Goal: Information Seeking & Learning: Learn about a topic

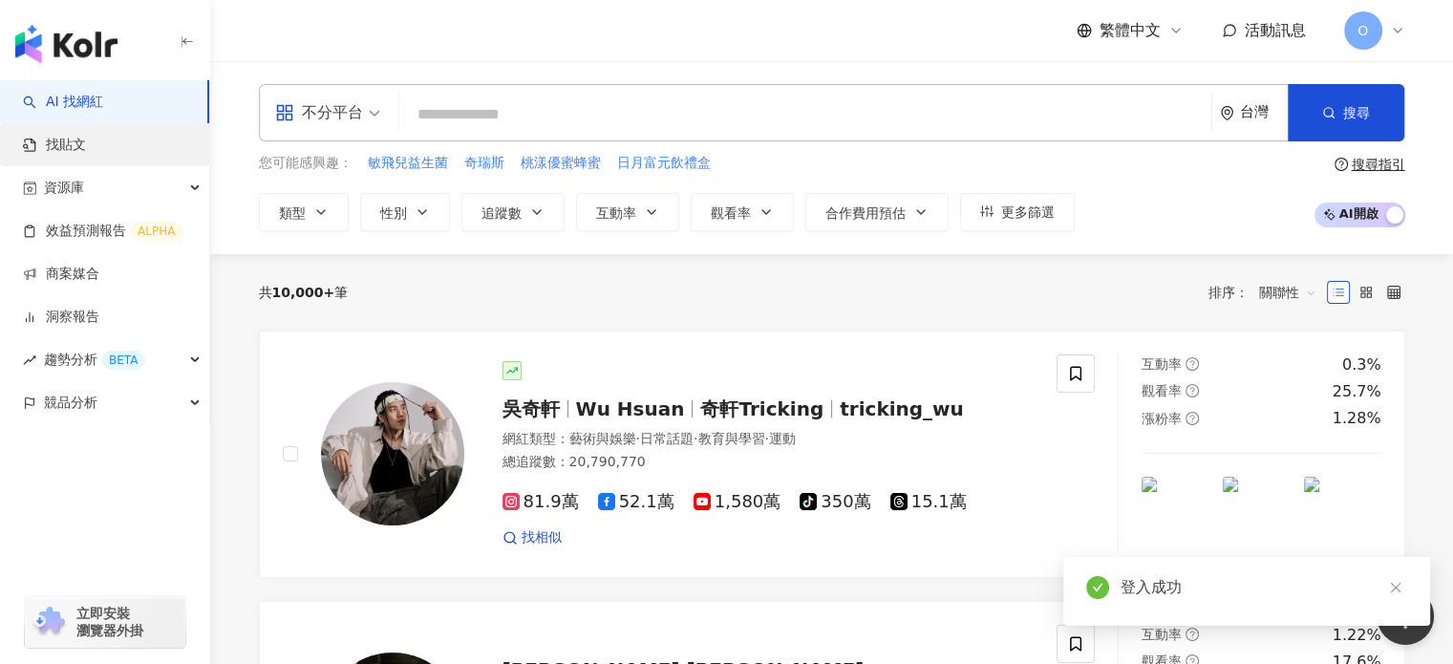
click at [86, 148] on link "找貼文" at bounding box center [54, 145] width 63 height 19
click at [86, 136] on link "找貼文" at bounding box center [54, 145] width 63 height 19
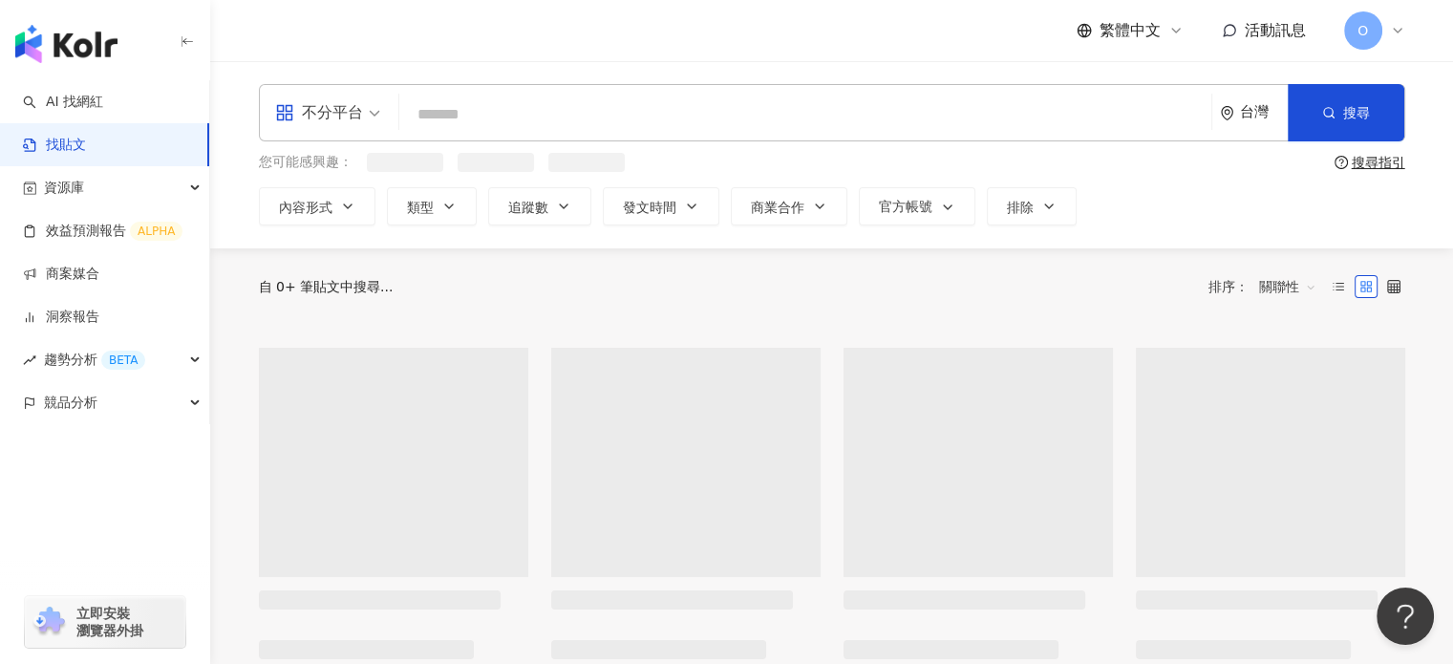
click at [478, 109] on input "search" at bounding box center [805, 114] width 797 height 41
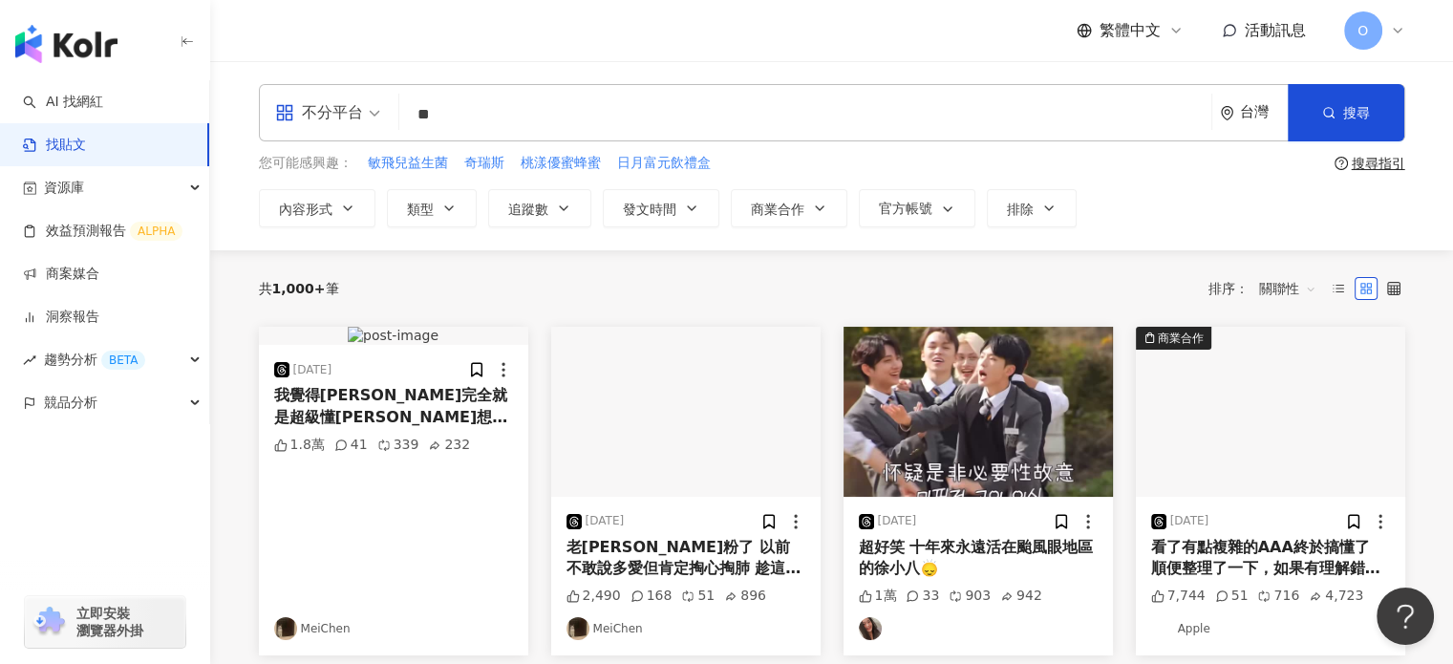
type input "*"
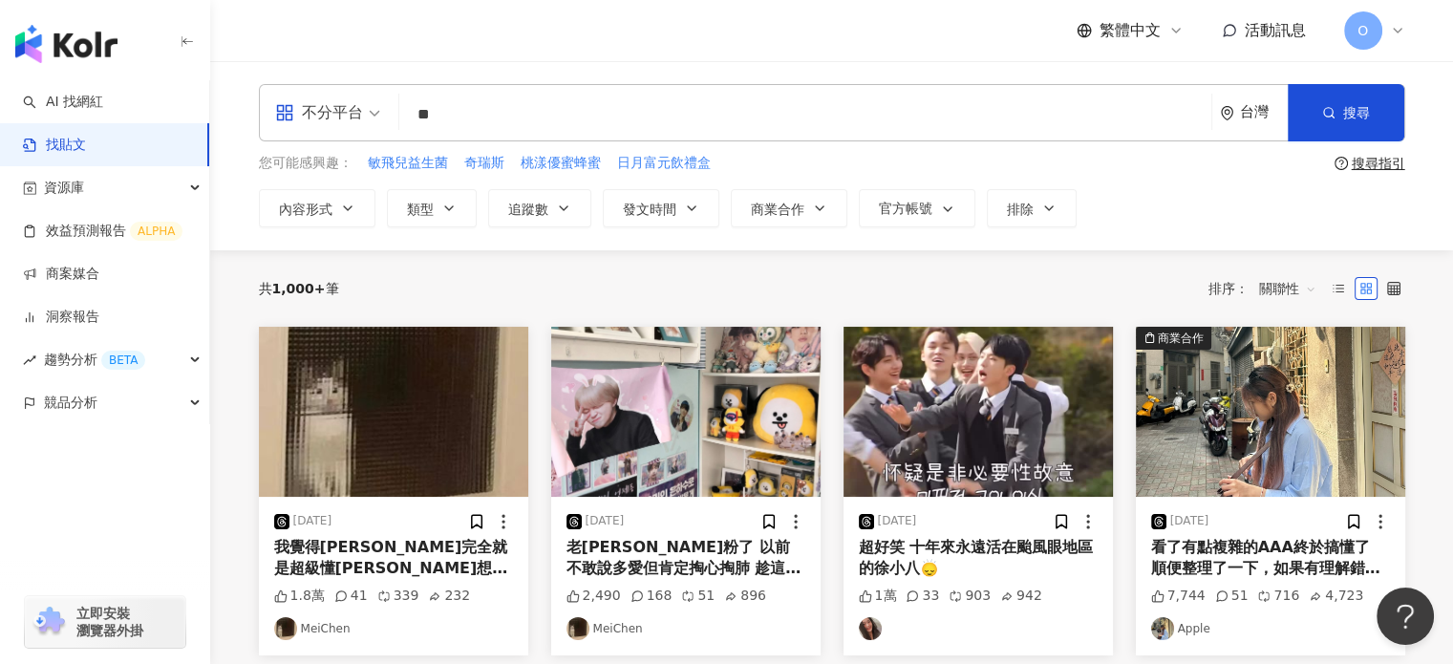
click at [460, 105] on input "**" at bounding box center [805, 114] width 797 height 41
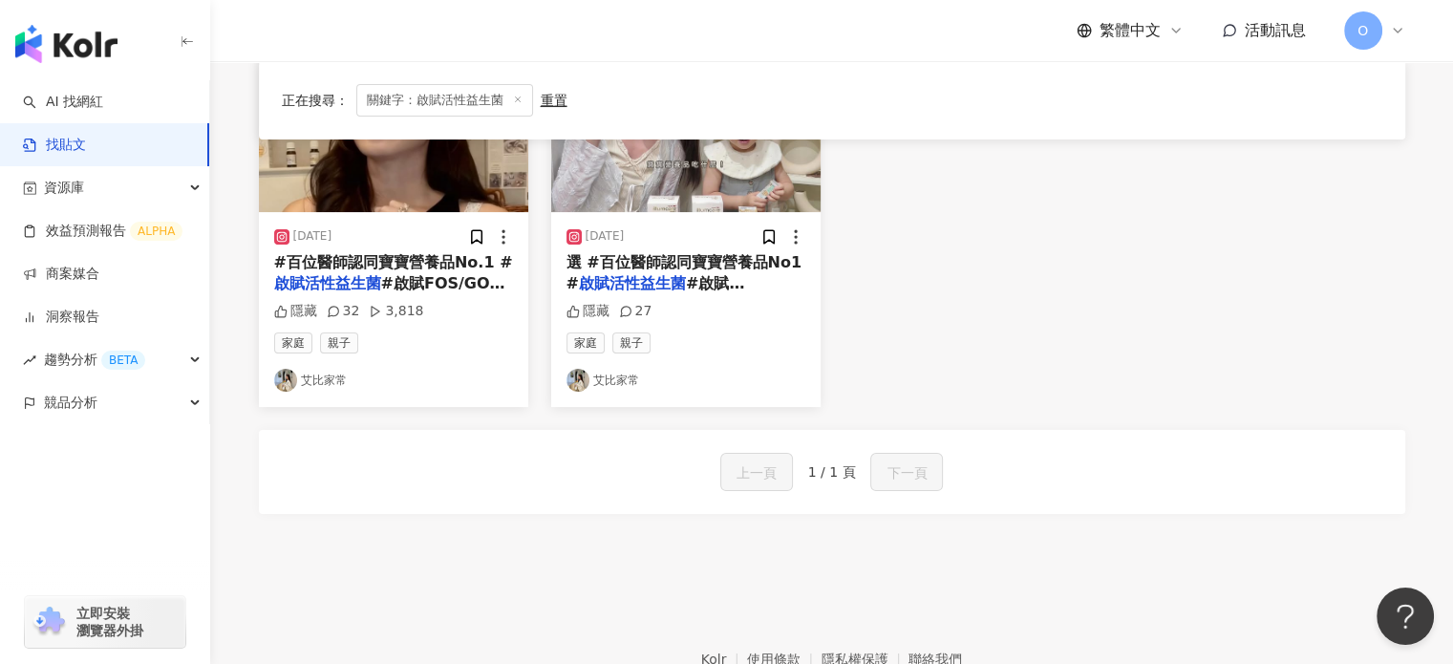
scroll to position [96, 0]
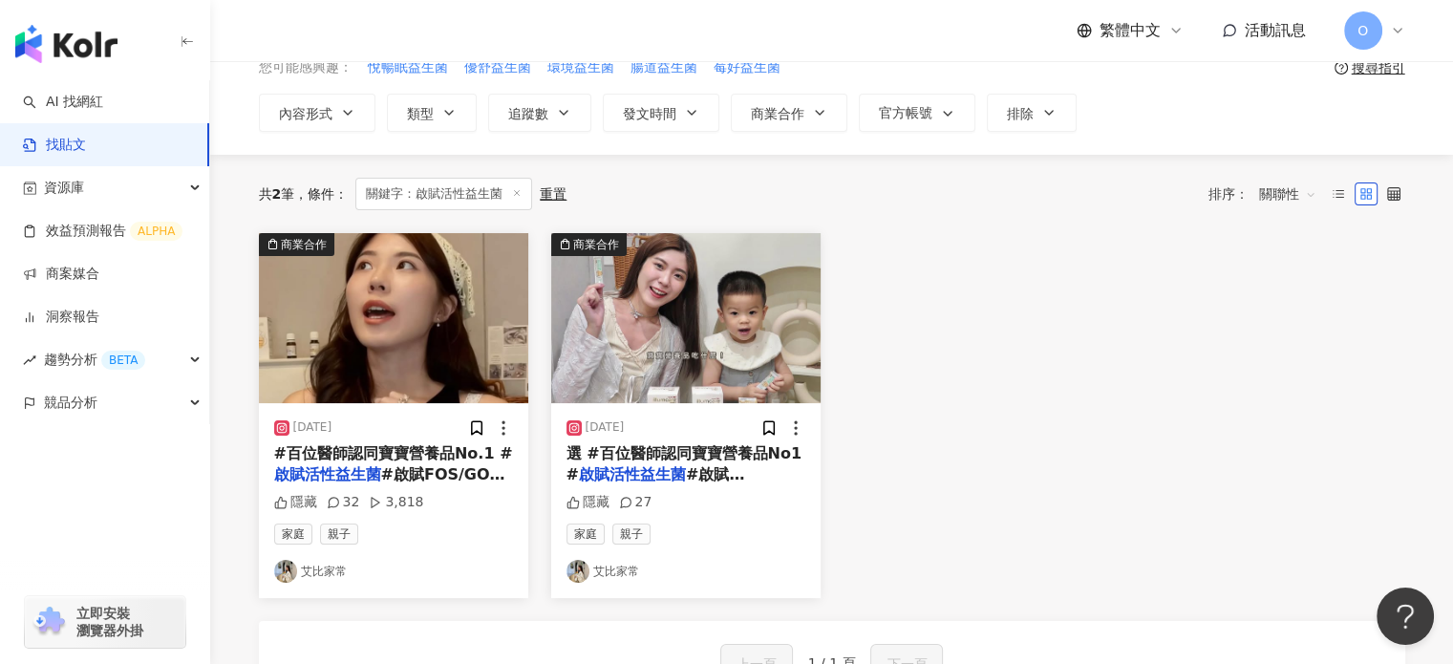
click at [430, 320] on img "button" at bounding box center [393, 318] width 269 height 170
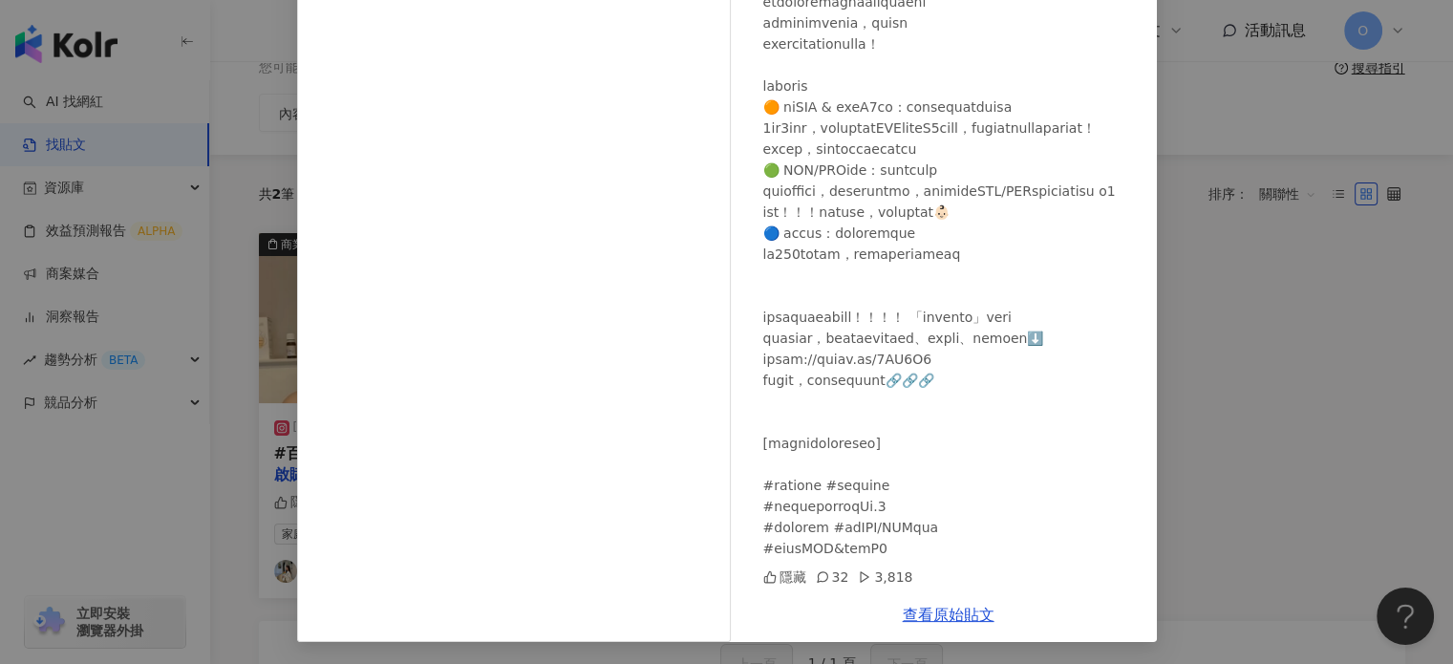
scroll to position [172, 0]
click at [928, 615] on link "查看原始貼文" at bounding box center [949, 614] width 92 height 18
click at [1259, 274] on div "艾比家常 [DATE] 隱藏 32 3,818 查看原始貼文" at bounding box center [726, 332] width 1453 height 664
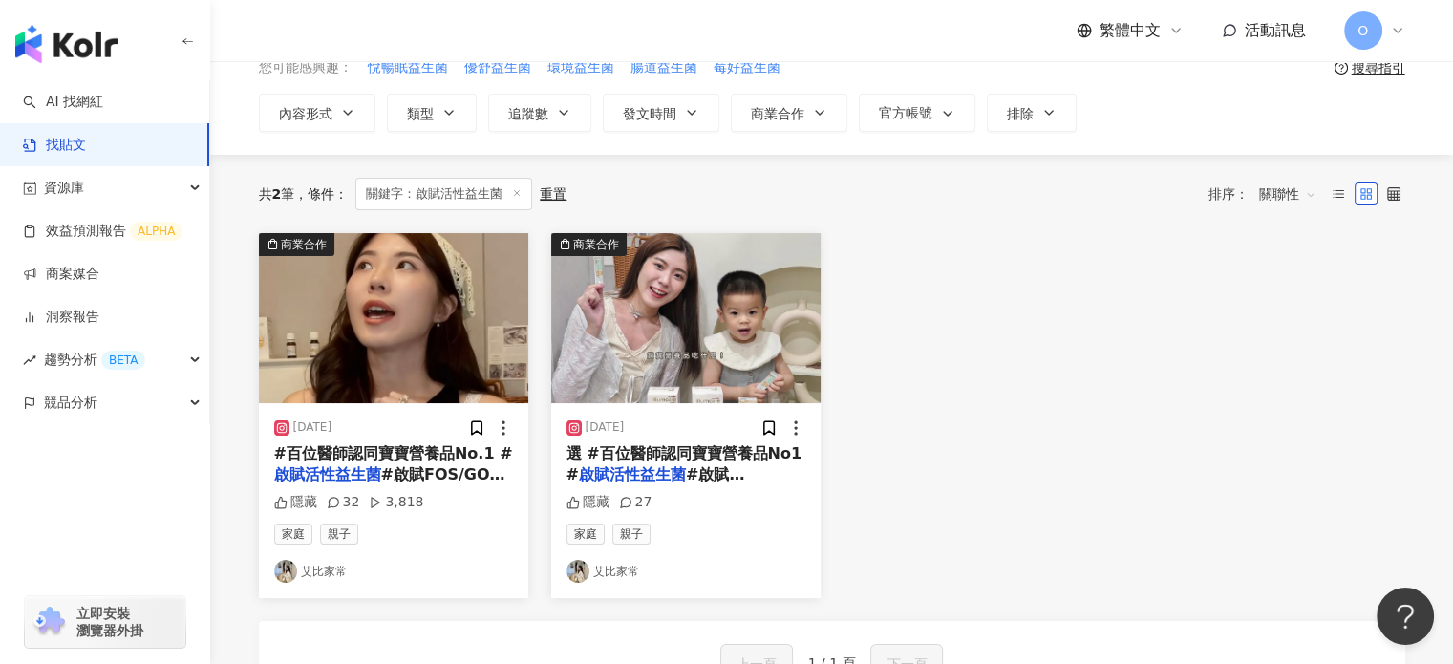
scroll to position [0, 0]
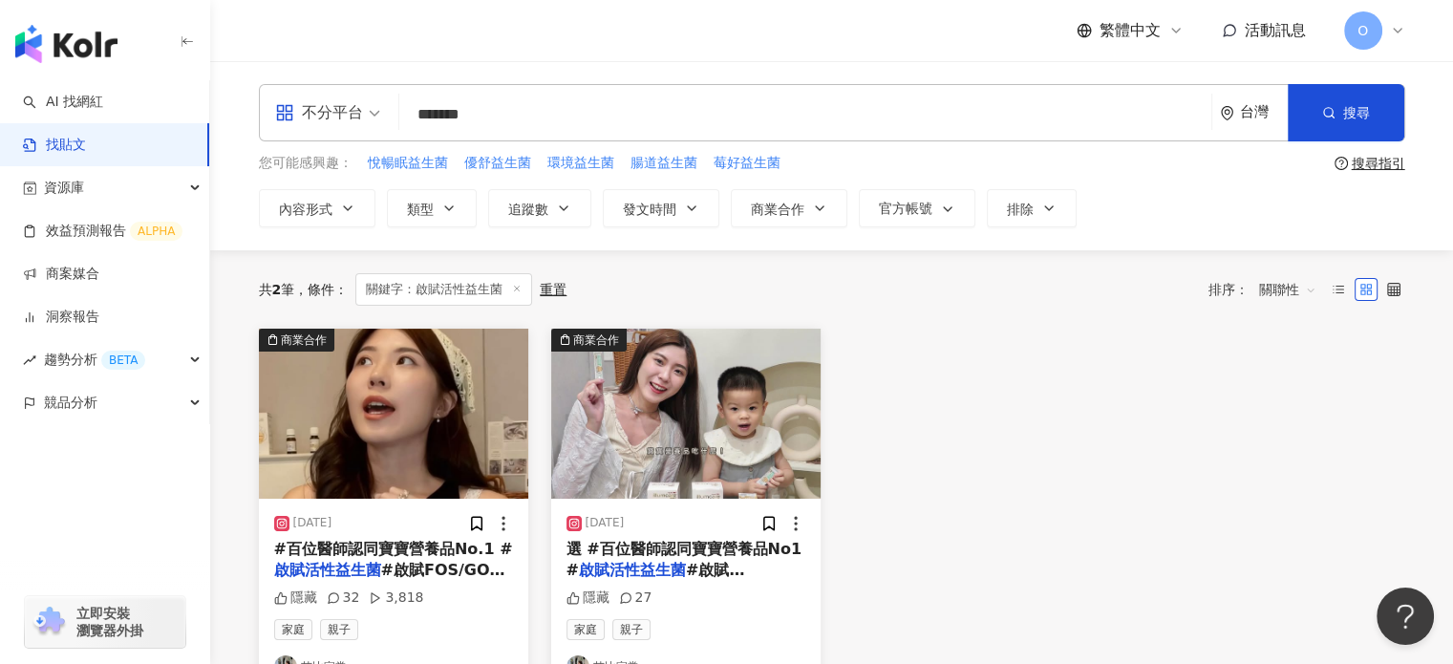
click at [522, 122] on input "*******" at bounding box center [805, 114] width 797 height 41
paste input "******"
type input "**********"
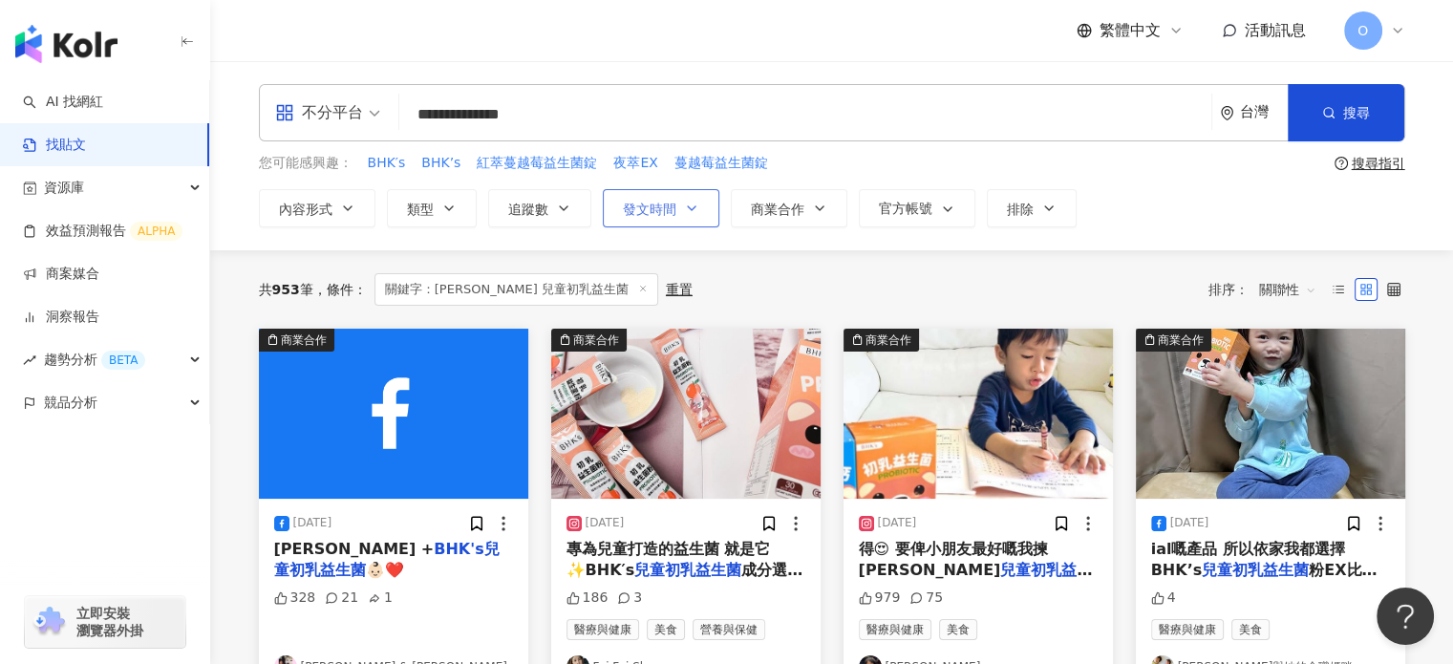
click at [692, 219] on button "發文時間" at bounding box center [661, 208] width 117 height 38
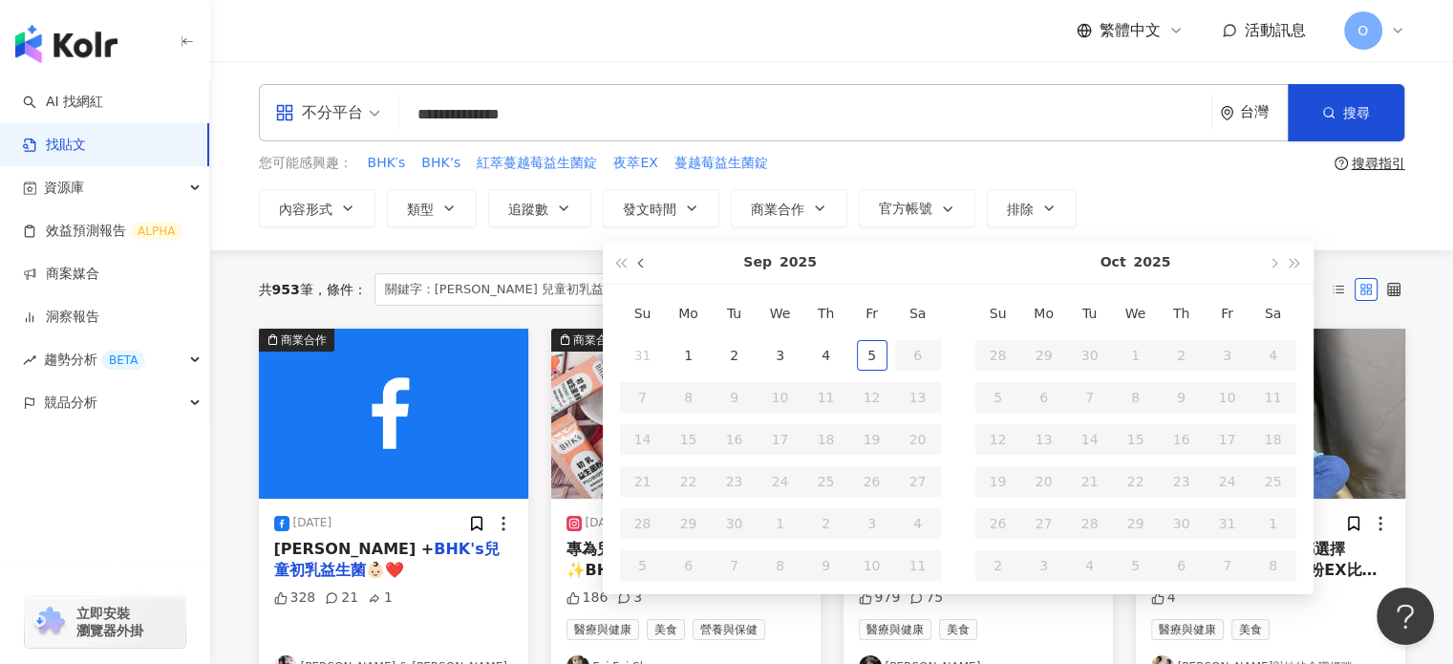
click at [634, 263] on button "button" at bounding box center [642, 262] width 21 height 43
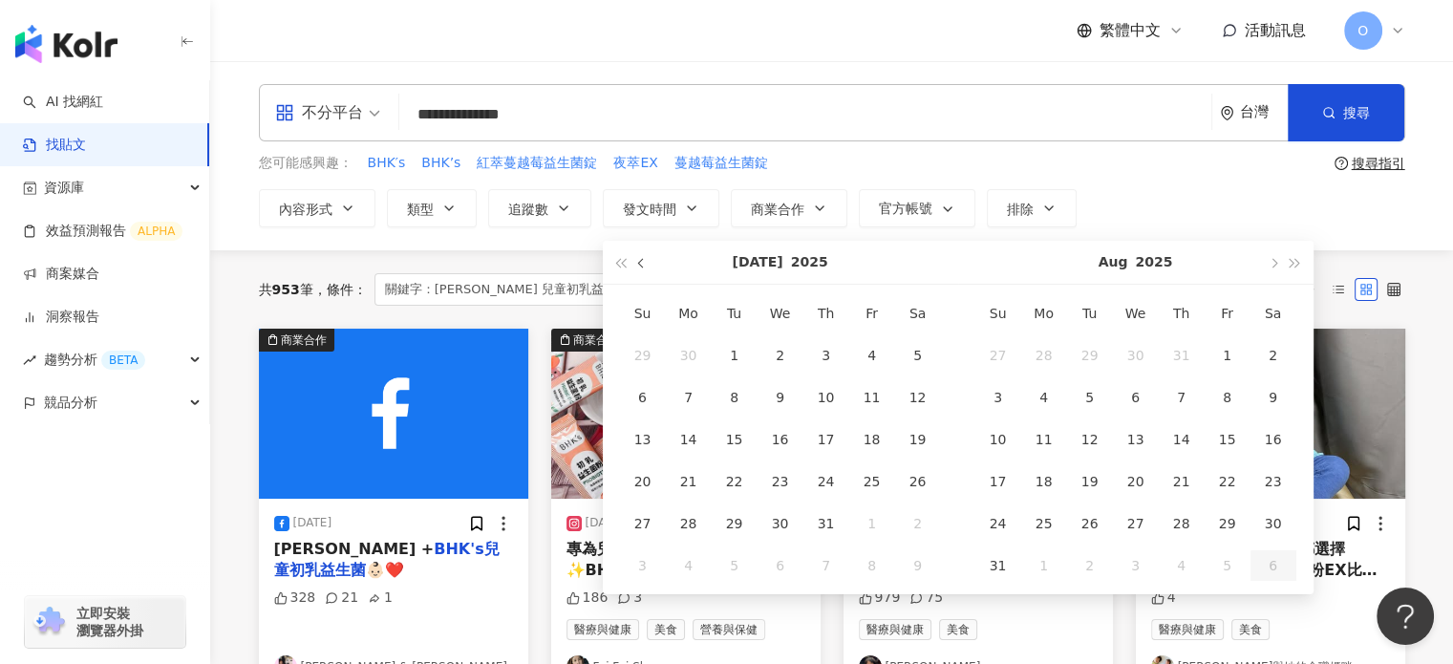
click at [634, 263] on button "button" at bounding box center [642, 262] width 21 height 43
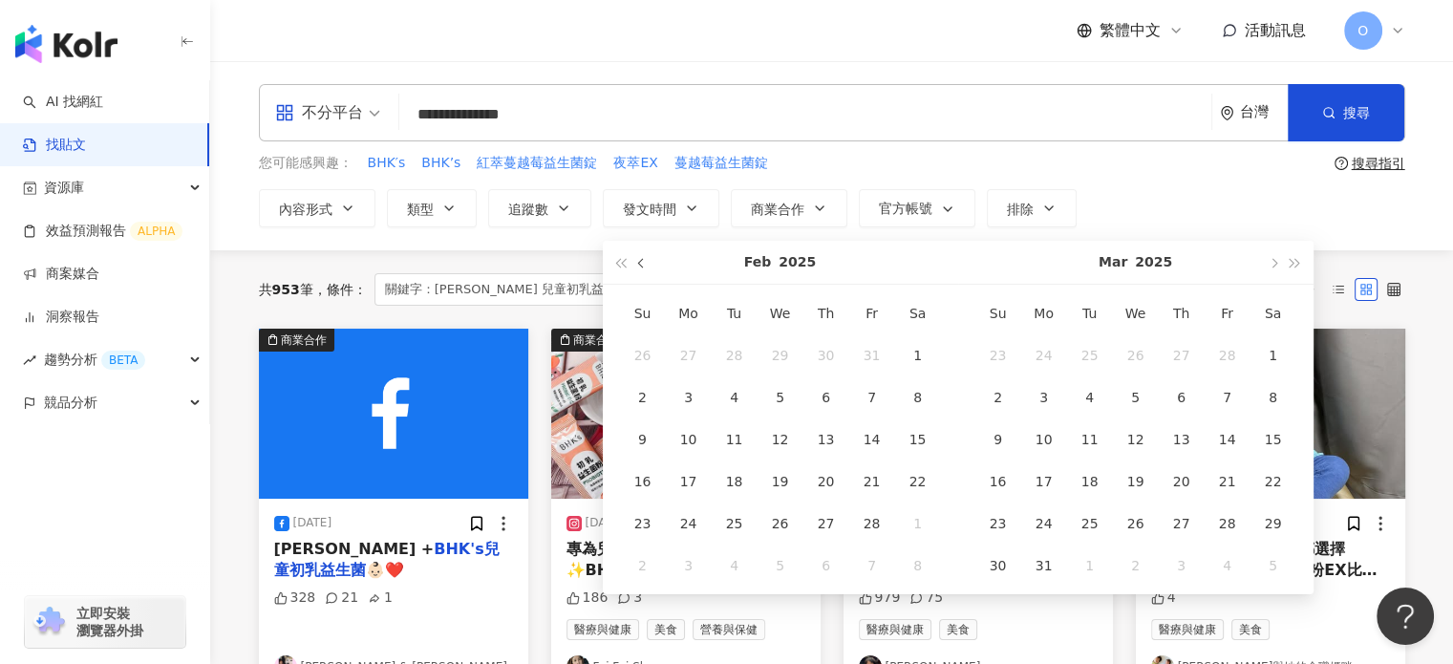
click at [642, 259] on button "button" at bounding box center [642, 262] width 21 height 43
type input "**********"
click at [776, 351] on div "1" at bounding box center [780, 355] width 31 height 31
type input "**********"
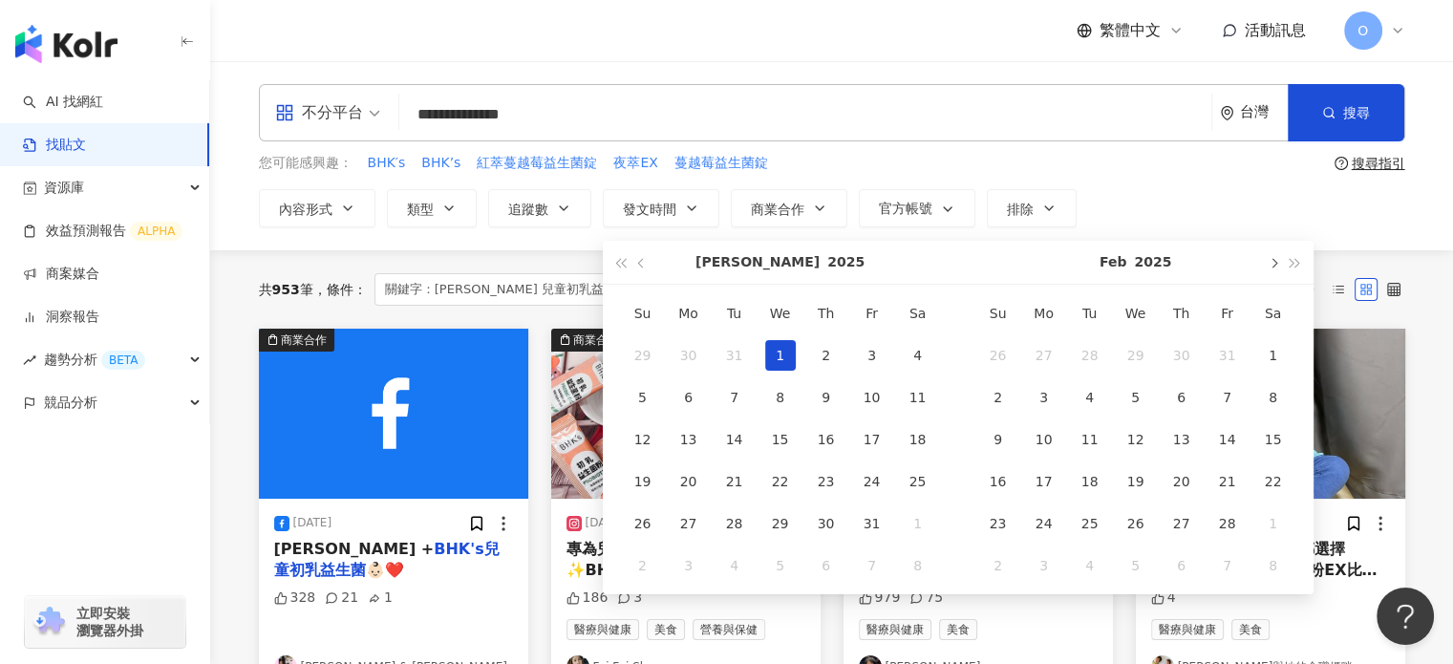
click at [1277, 264] on span "button" at bounding box center [1274, 264] width 10 height 10
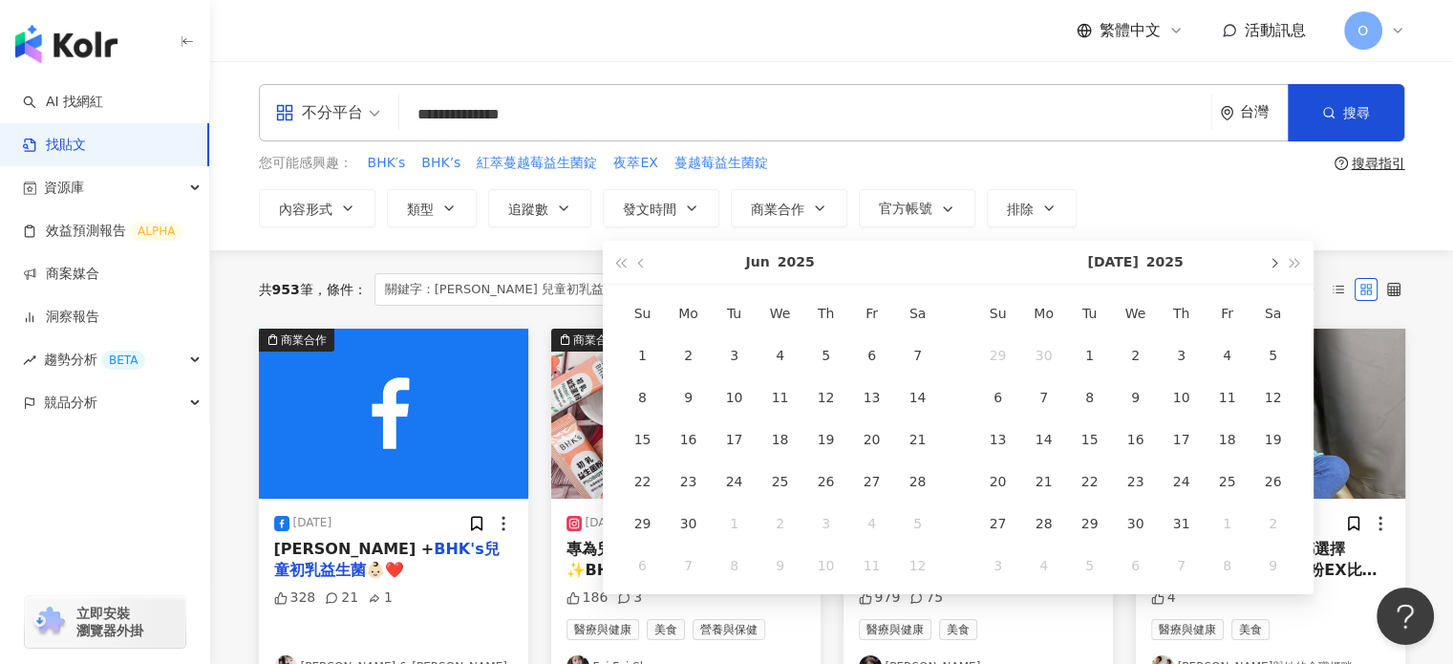
click at [1277, 264] on span "button" at bounding box center [1274, 264] width 10 height 10
type input "**********"
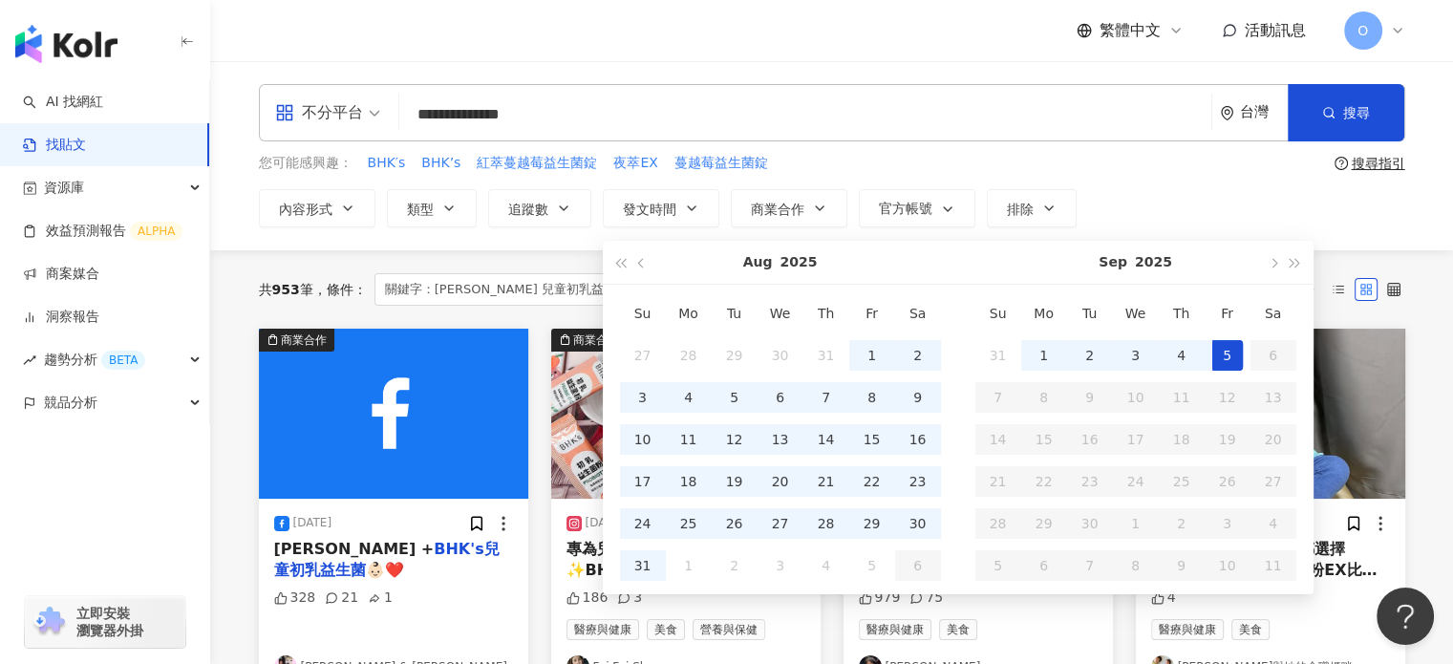
click at [1221, 345] on div "5" at bounding box center [1228, 355] width 31 height 31
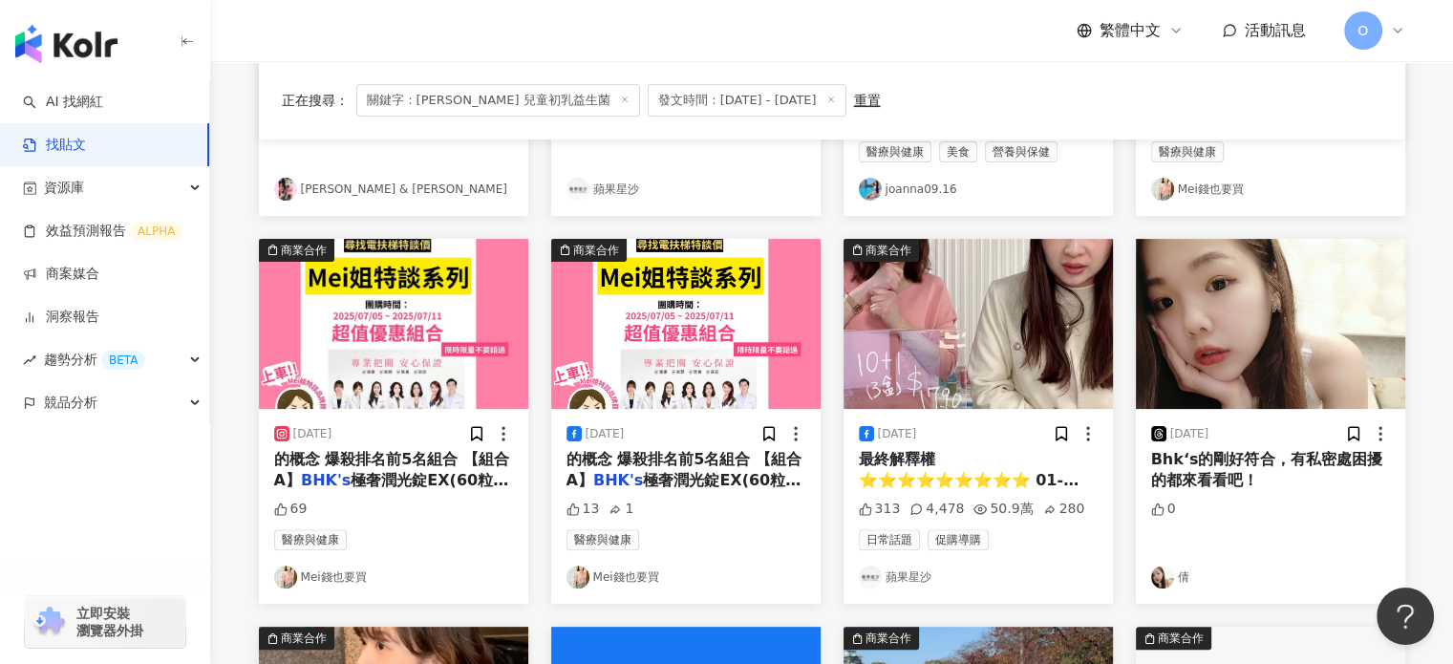
scroll to position [1051, 0]
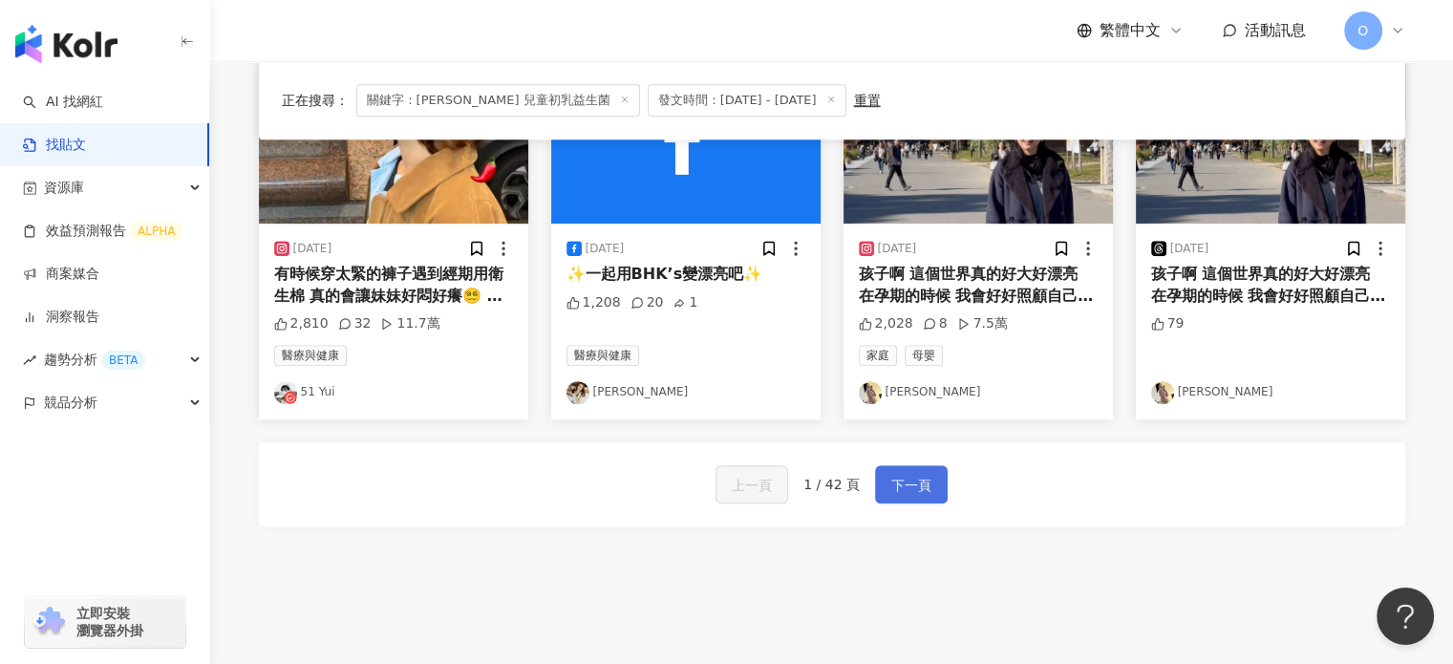
click at [899, 484] on span "下一頁" at bounding box center [912, 485] width 40 height 23
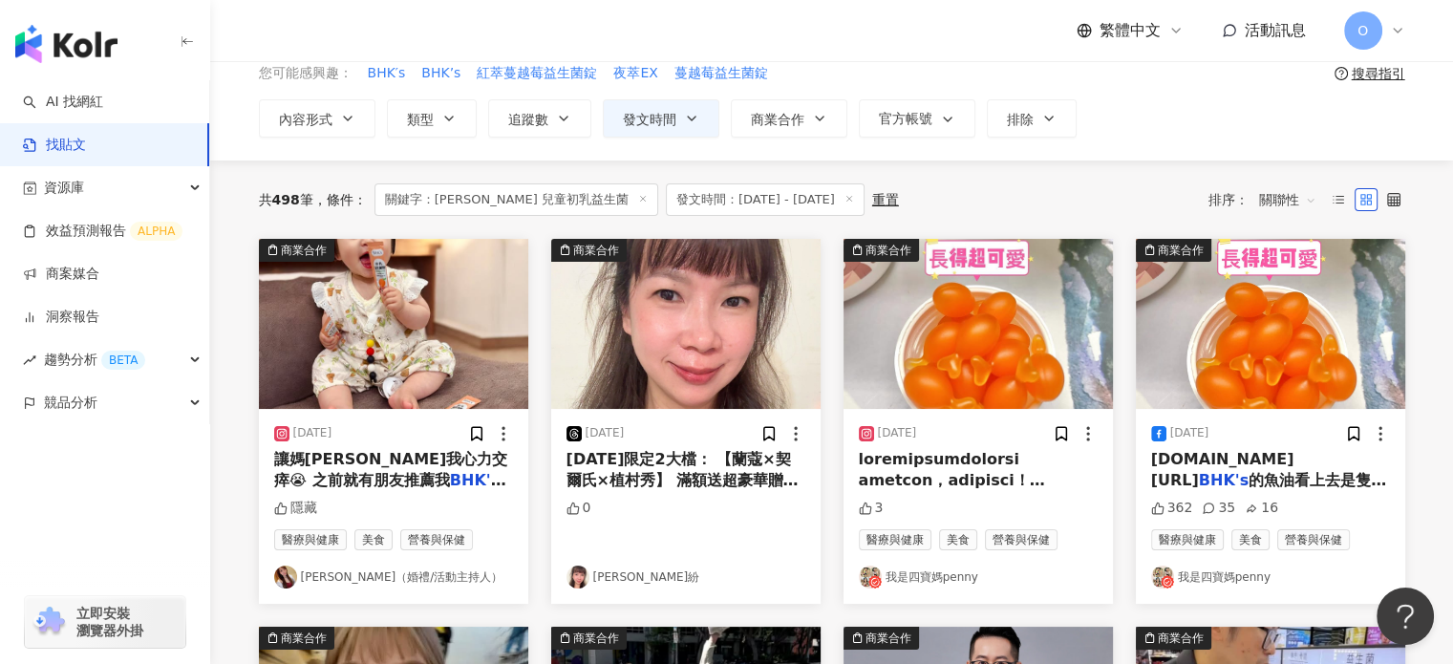
scroll to position [0, 0]
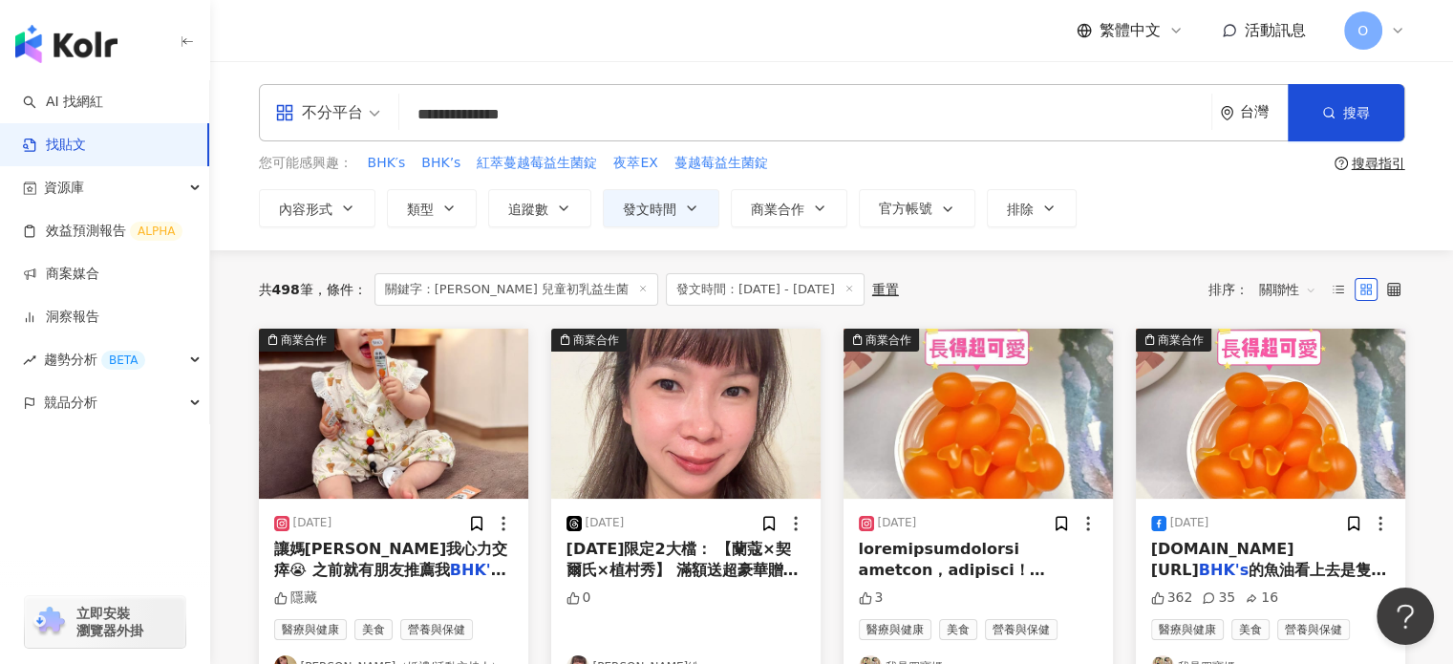
drag, startPoint x: 462, startPoint y: 112, endPoint x: 400, endPoint y: 102, distance: 61.9
click at [400, 102] on div "**********" at bounding box center [832, 112] width 1147 height 57
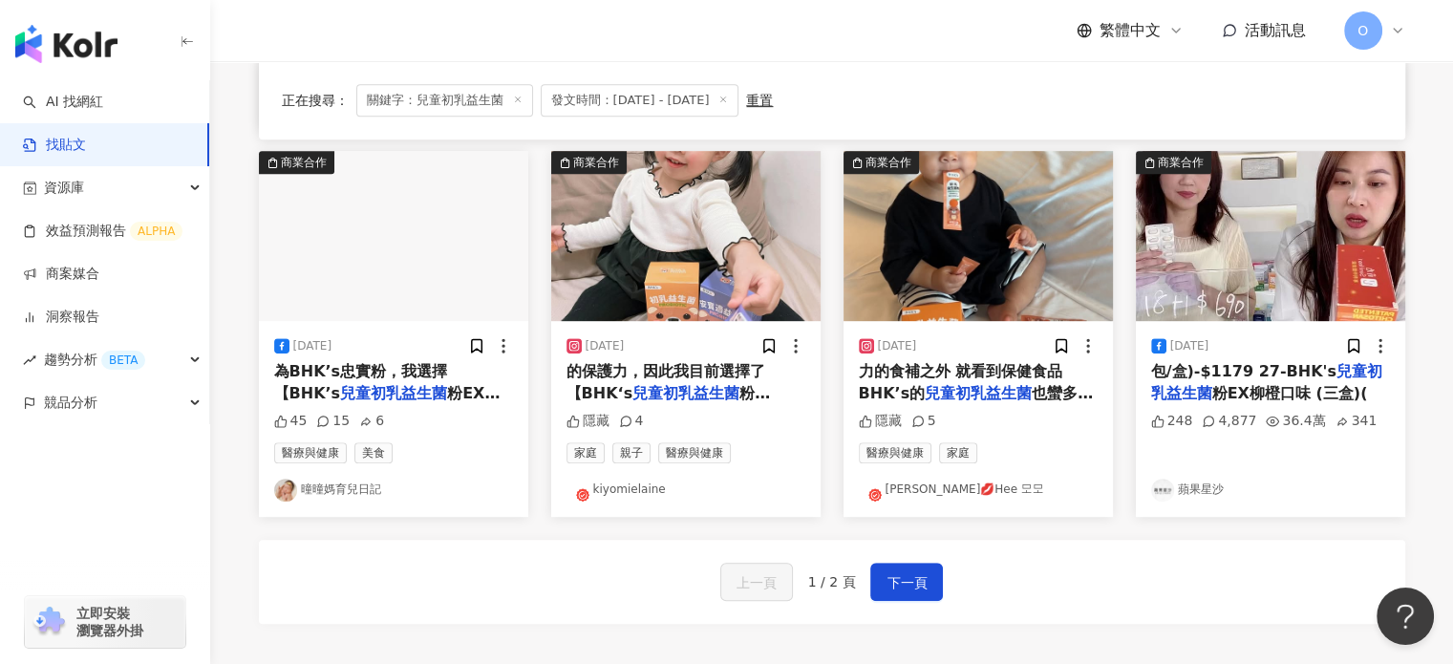
scroll to position [956, 0]
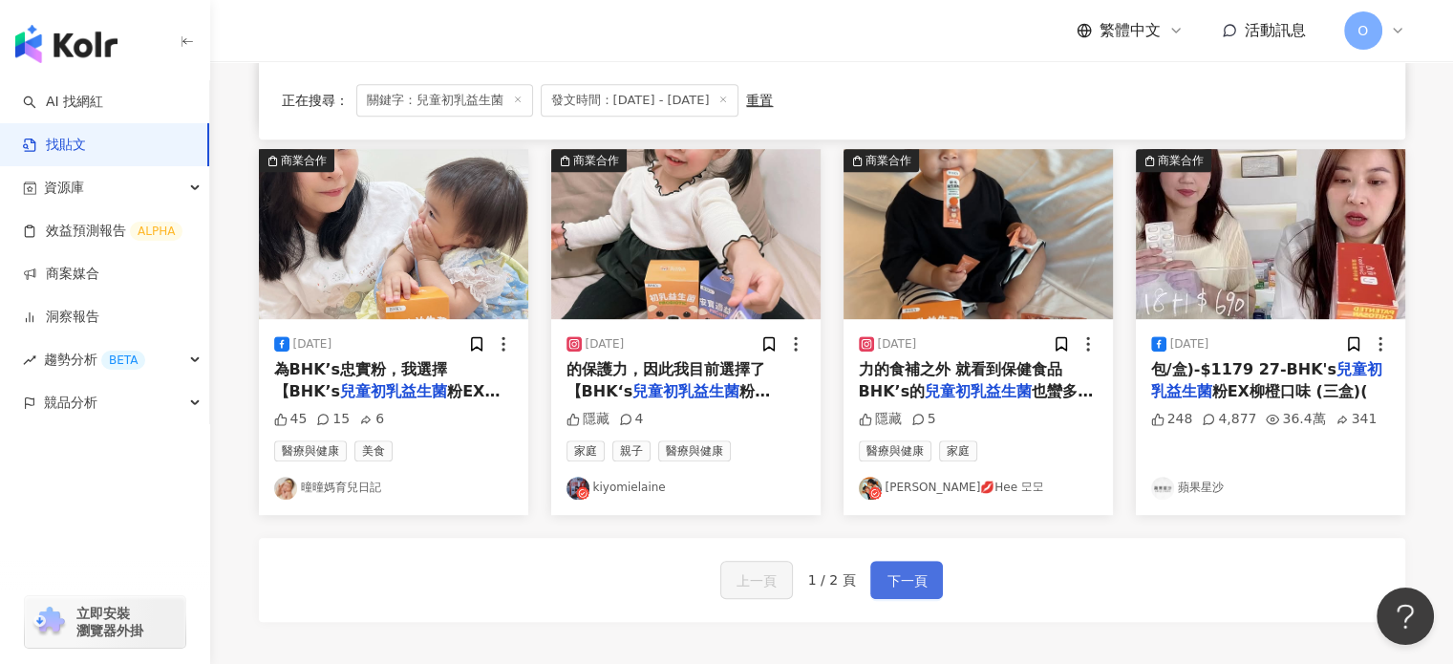
click at [917, 565] on button "下一頁" at bounding box center [907, 580] width 73 height 38
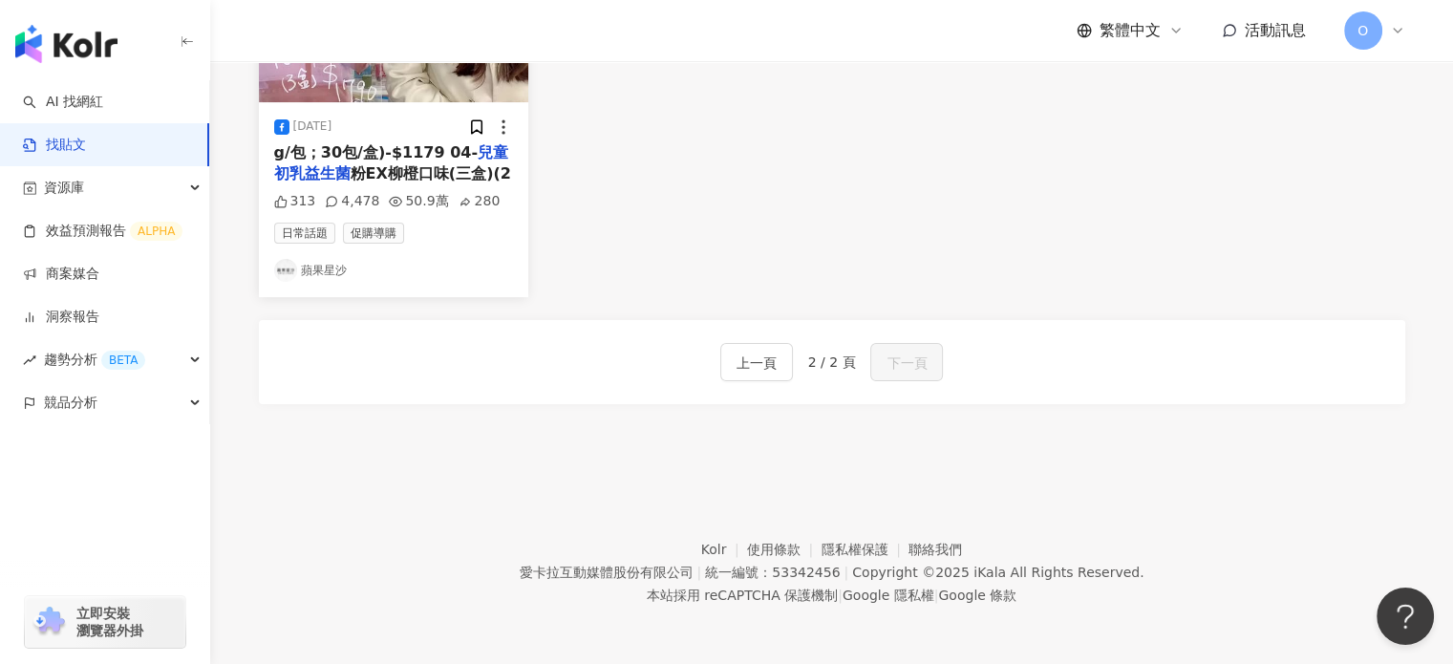
scroll to position [180, 0]
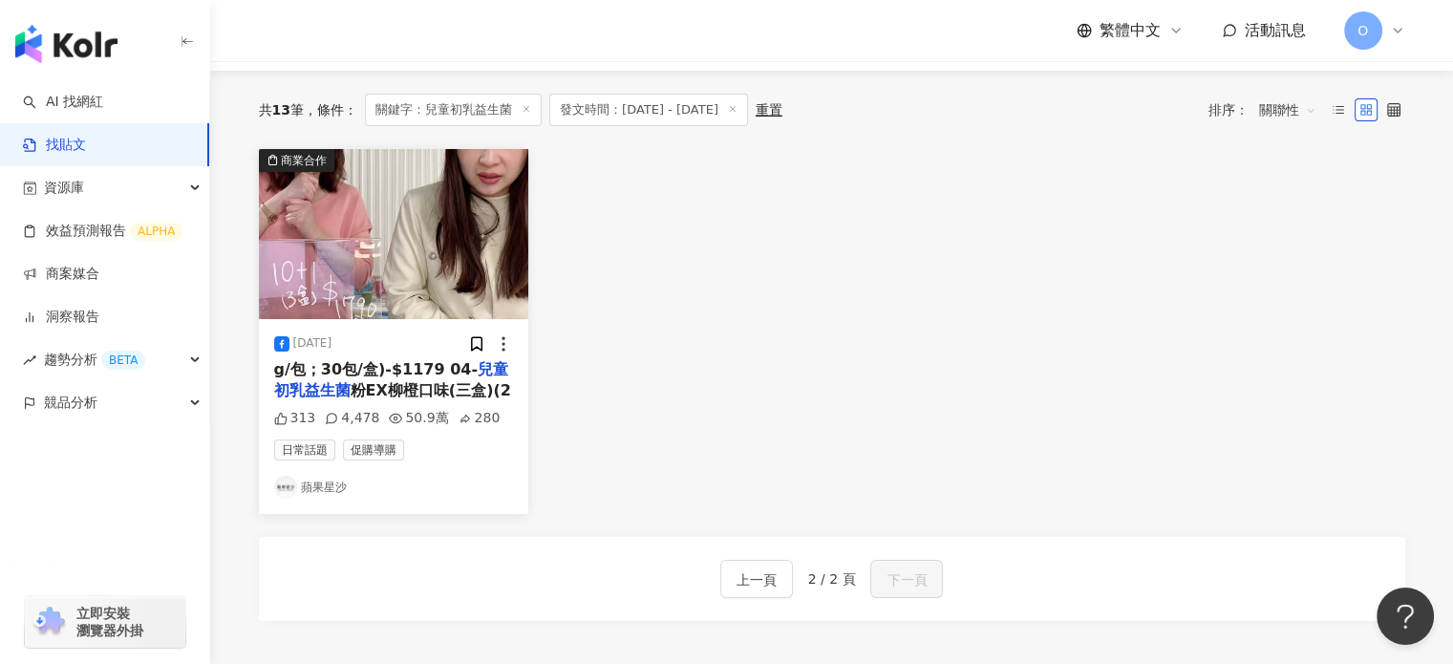
click at [799, 569] on div "上一頁 2 / 2 頁 下一頁" at bounding box center [833, 579] width 224 height 38
click at [773, 574] on span "上一頁" at bounding box center [757, 580] width 40 height 23
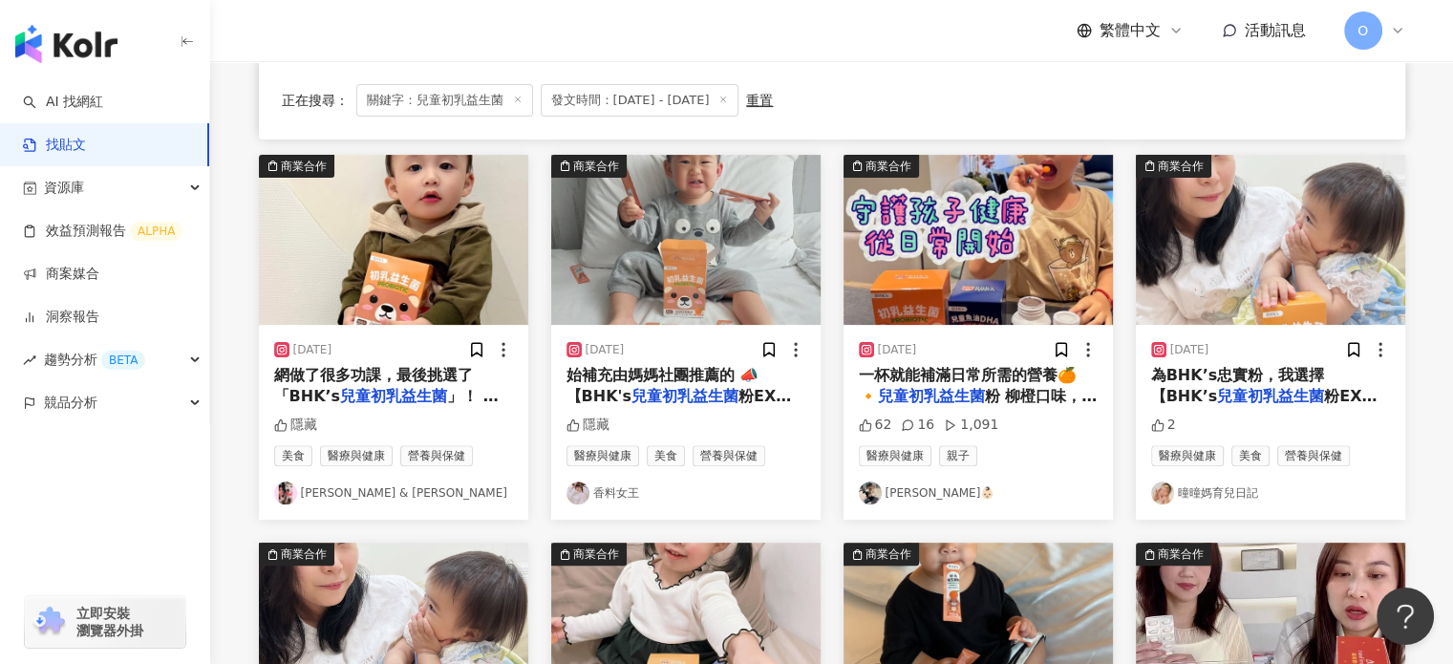
scroll to position [1040, 0]
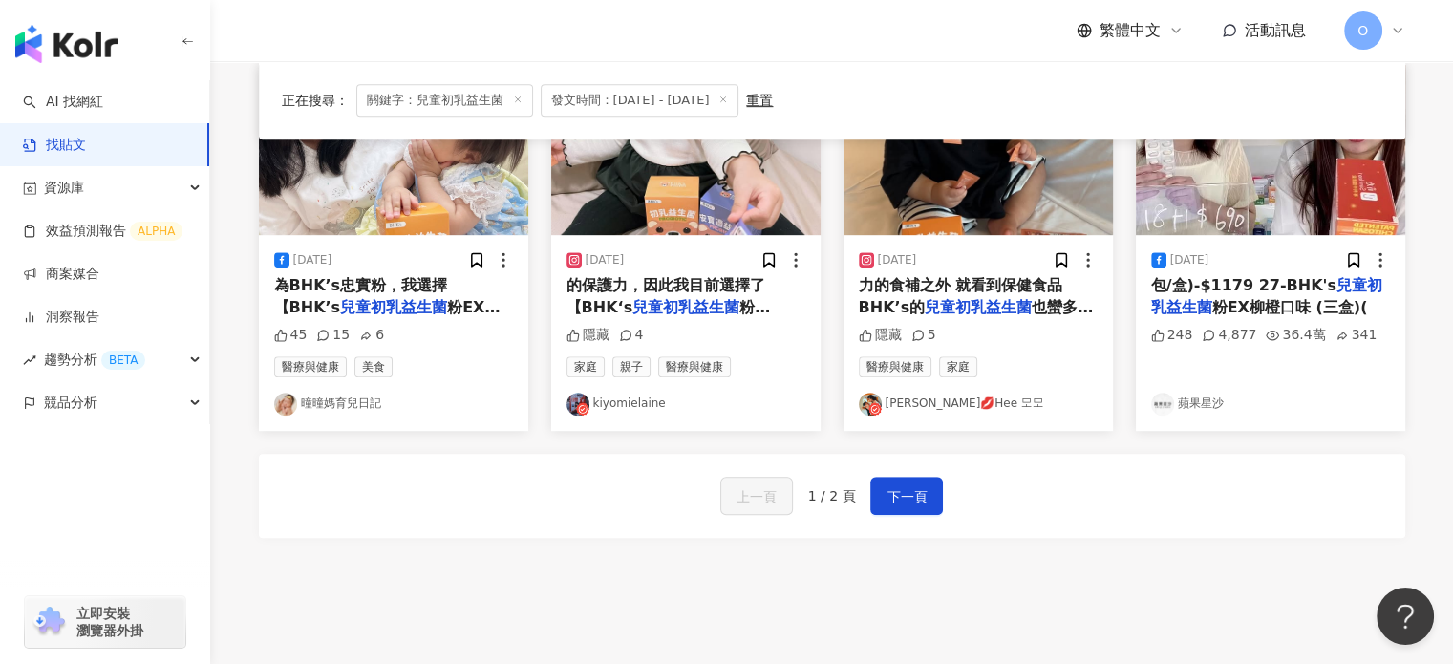
click at [1263, 203] on img "button" at bounding box center [1270, 150] width 269 height 170
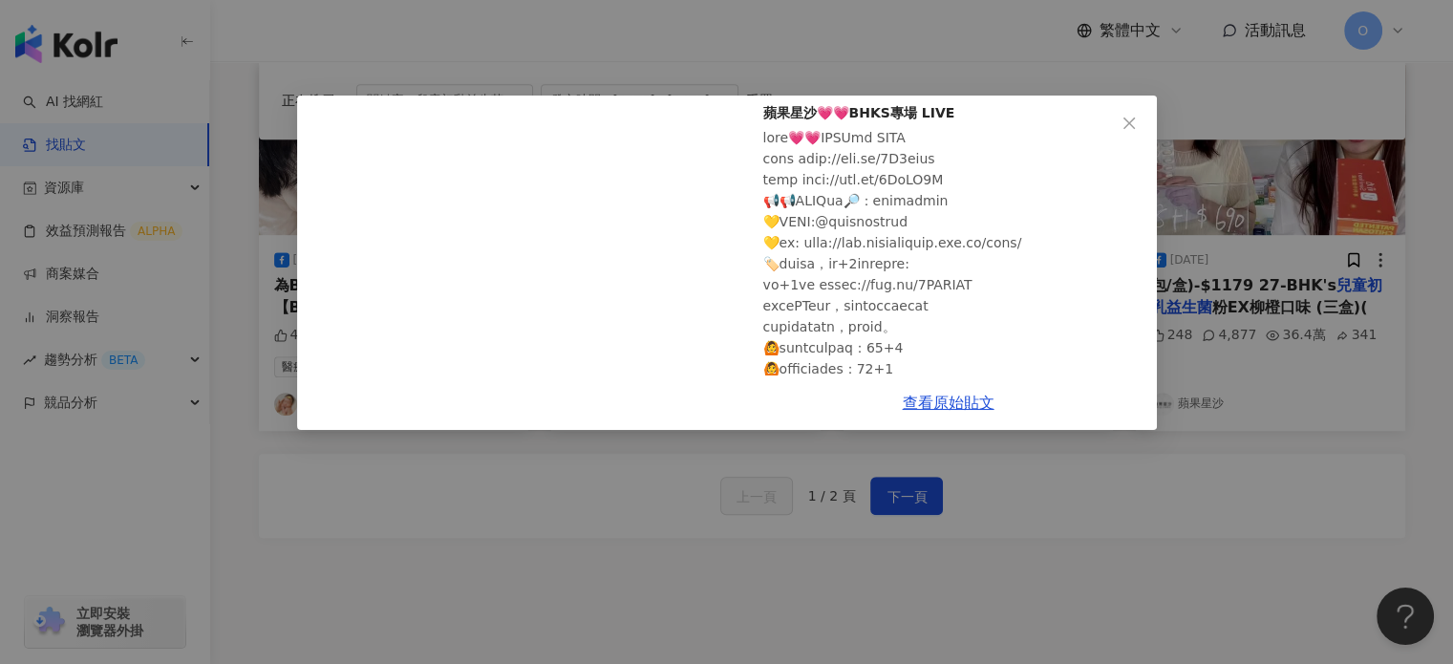
scroll to position [287, 0]
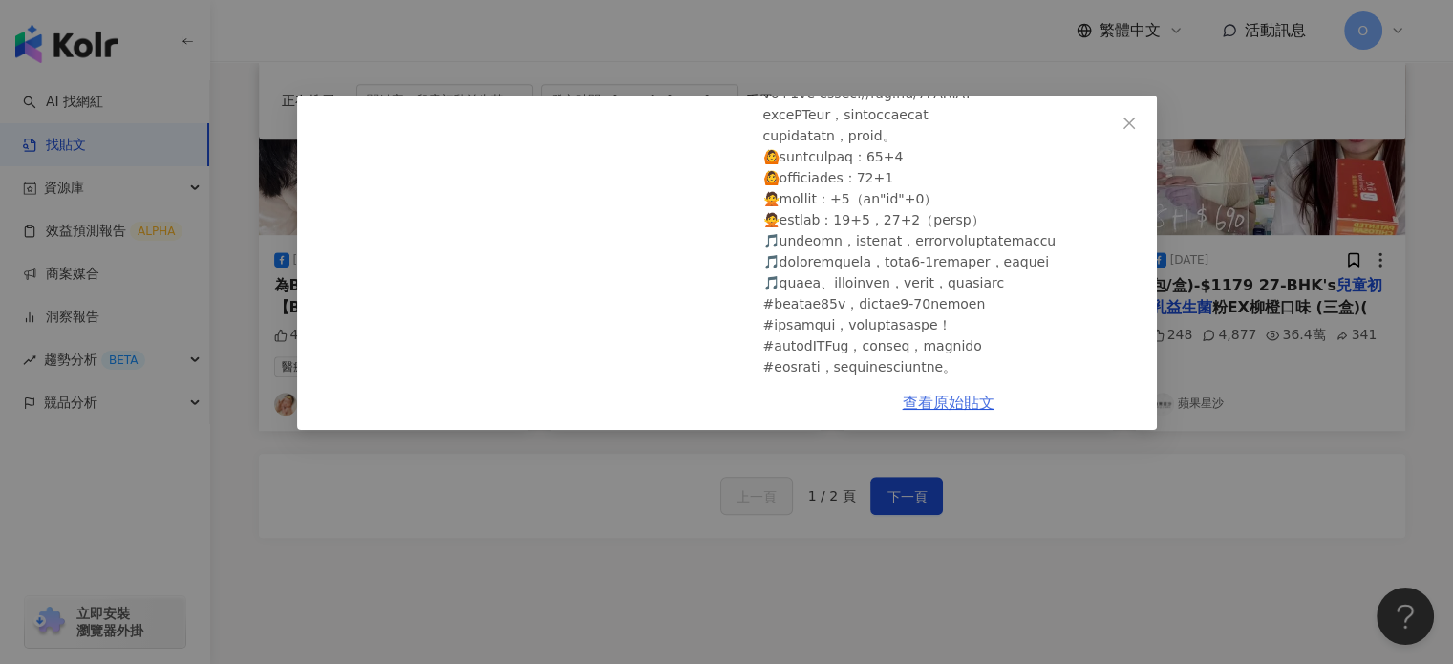
click at [967, 399] on link "查看原始貼文" at bounding box center [949, 403] width 92 height 18
click at [1191, 471] on div "蘋果星沙 [DATE] 蘋果星沙💗💗BHKS專場 LIVE 248 4,877 36.4萬 341 查看原始貼文" at bounding box center [726, 332] width 1453 height 664
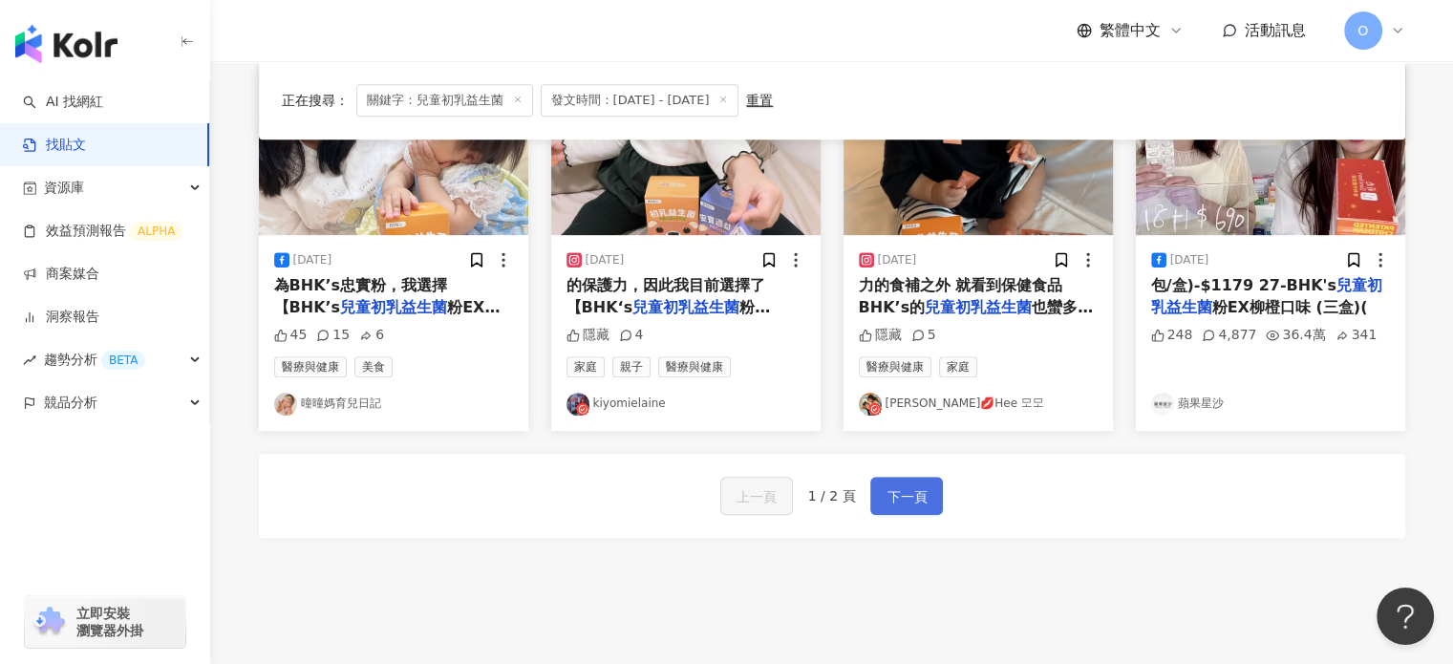
click at [908, 496] on span "下一頁" at bounding box center [907, 496] width 40 height 23
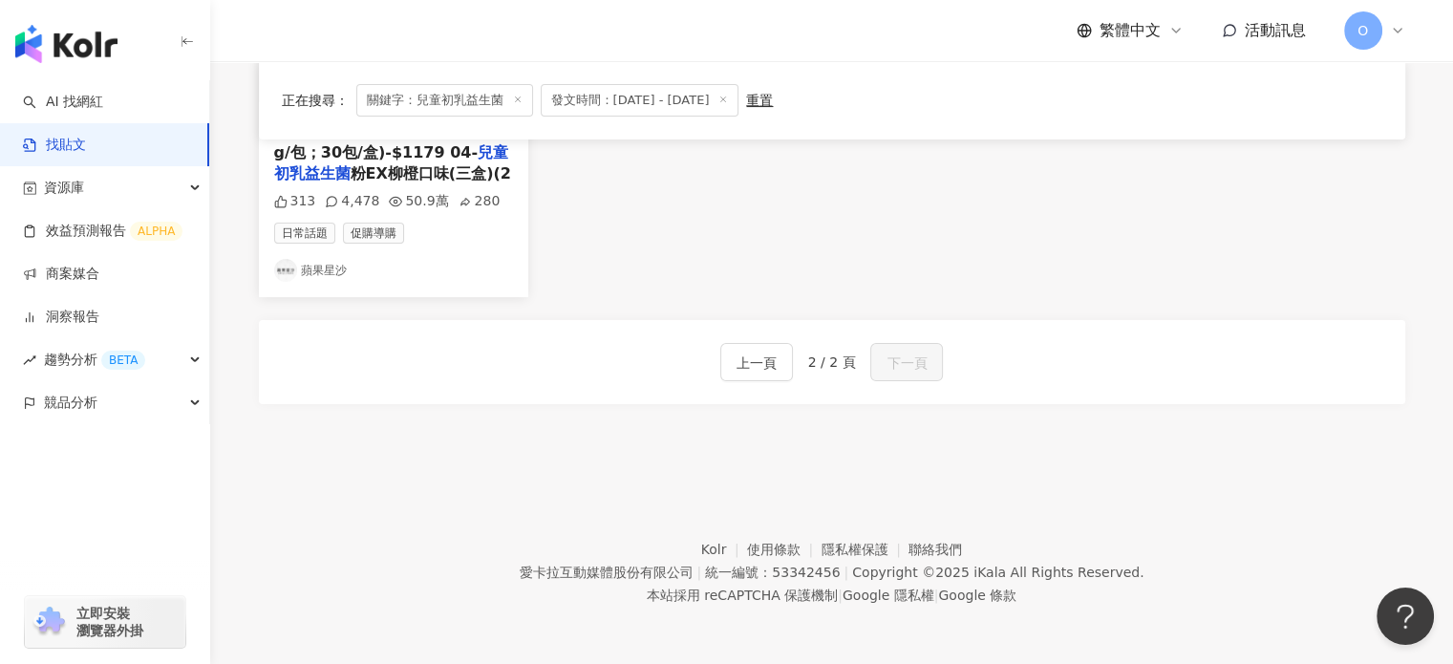
scroll to position [395, 0]
click at [518, 240] on div "[DATE] g/包；30包/盒)-$1179 04- 兒童初乳益生菌 粉EX柳橙口味(三盒)(2 313 4,478 50.9萬 280 日常話題 促購導購…" at bounding box center [393, 201] width 269 height 195
click at [459, 186] on div "[DATE] g/包；30包/盒)-$1179 04- 兒童初乳益生菌 粉EX柳橙口味(三盒)(2 313 4,478 50.9萬 280 日常話題 促購導購…" at bounding box center [393, 201] width 269 height 195
click at [459, 153] on mark "兒童初乳益生菌" at bounding box center [391, 164] width 235 height 39
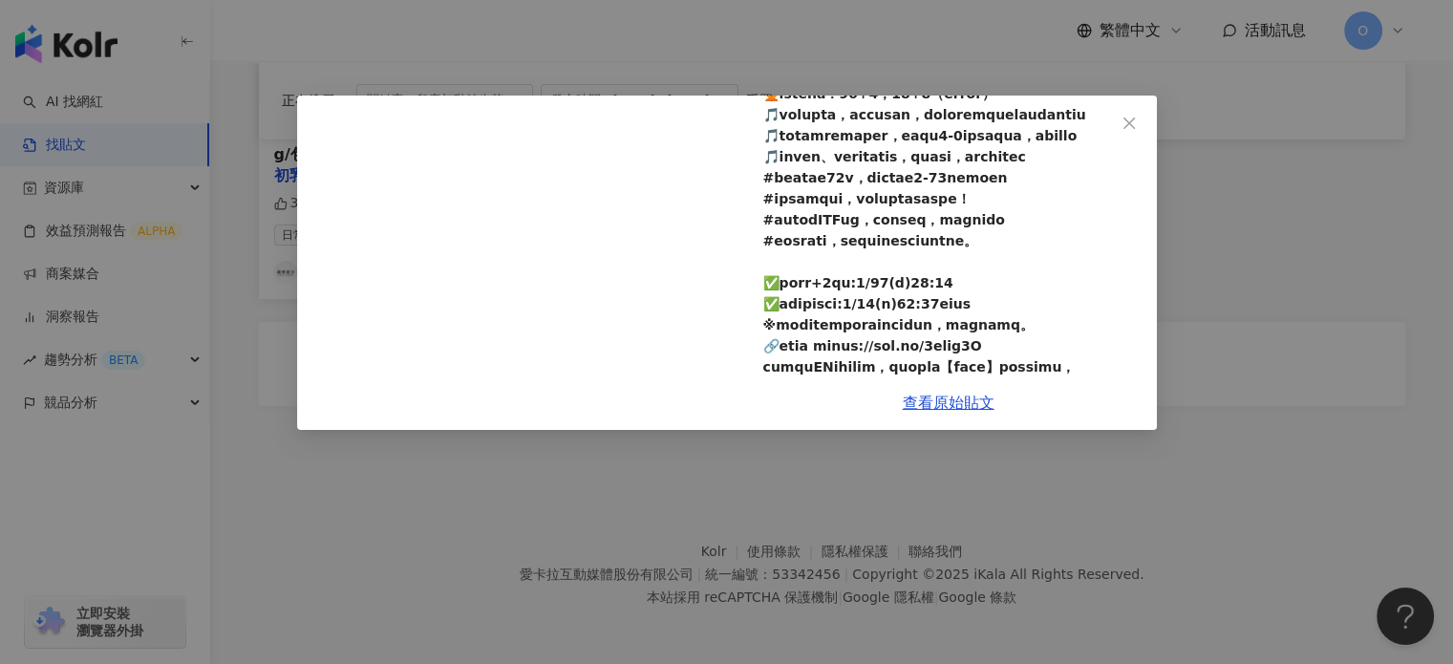
scroll to position [478, 0]
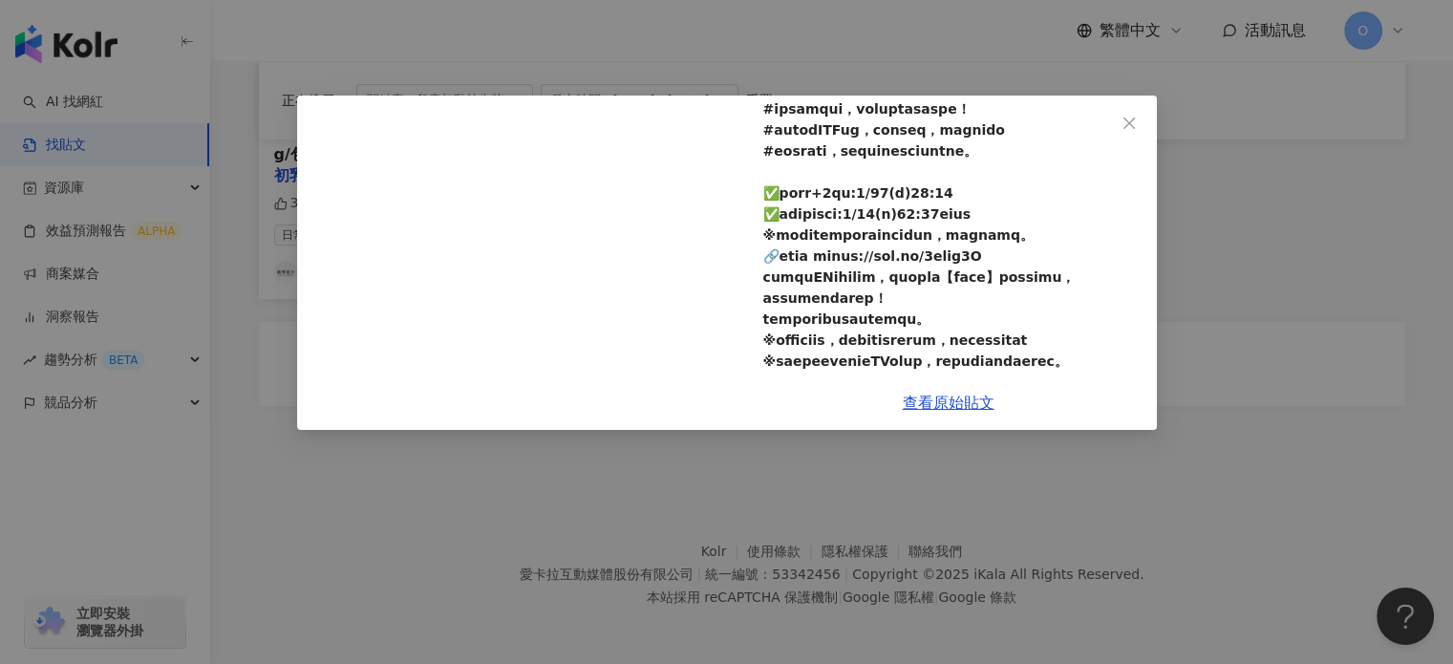
click at [1297, 340] on div "蘋果星沙 [DATE] 313 4,478 50.9萬 280 查看原始貼文" at bounding box center [726, 332] width 1453 height 664
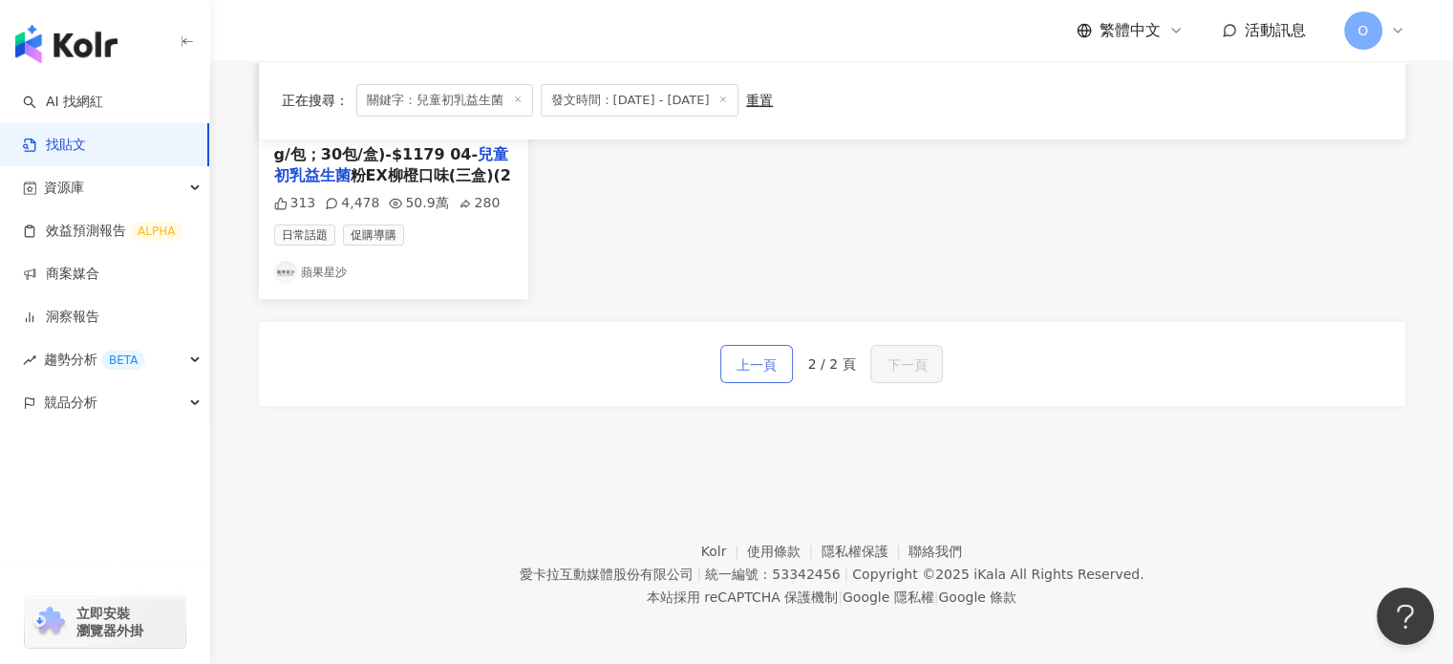
click at [776, 366] on span "上一頁" at bounding box center [757, 365] width 40 height 23
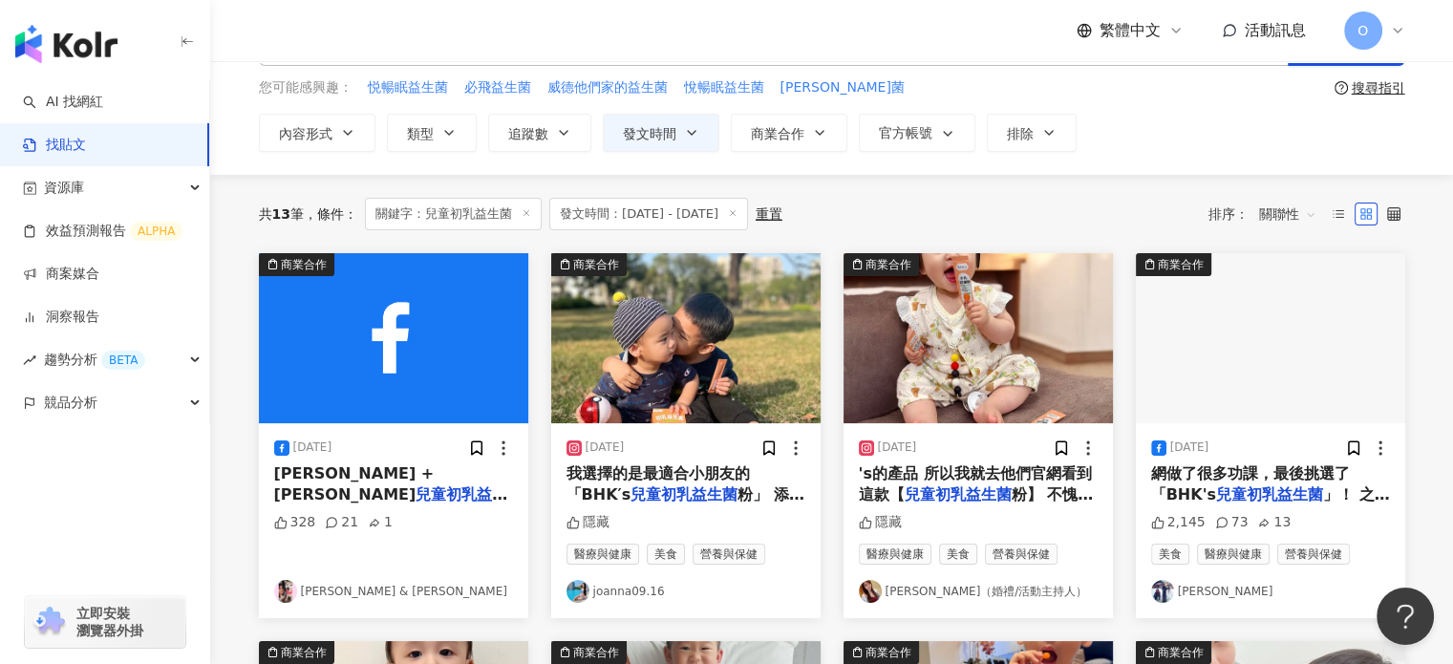
scroll to position [108, 0]
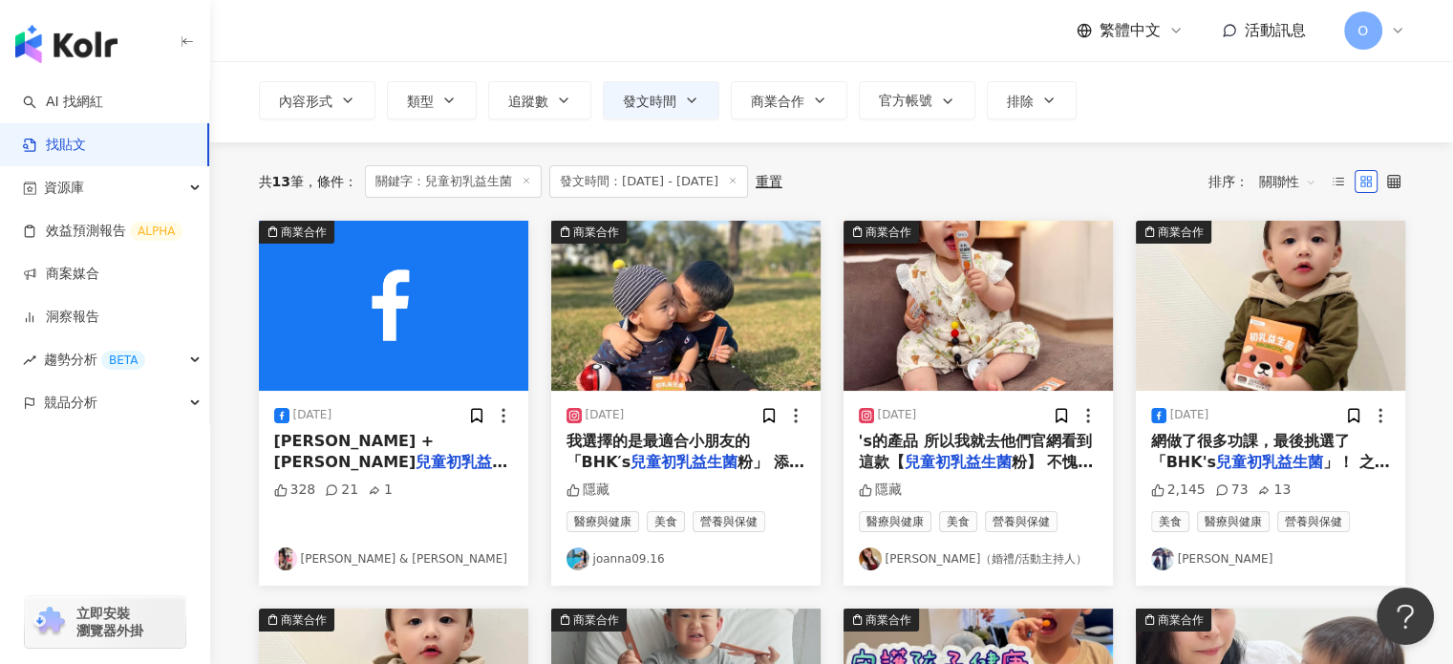
click at [1291, 339] on img "button" at bounding box center [1270, 306] width 269 height 170
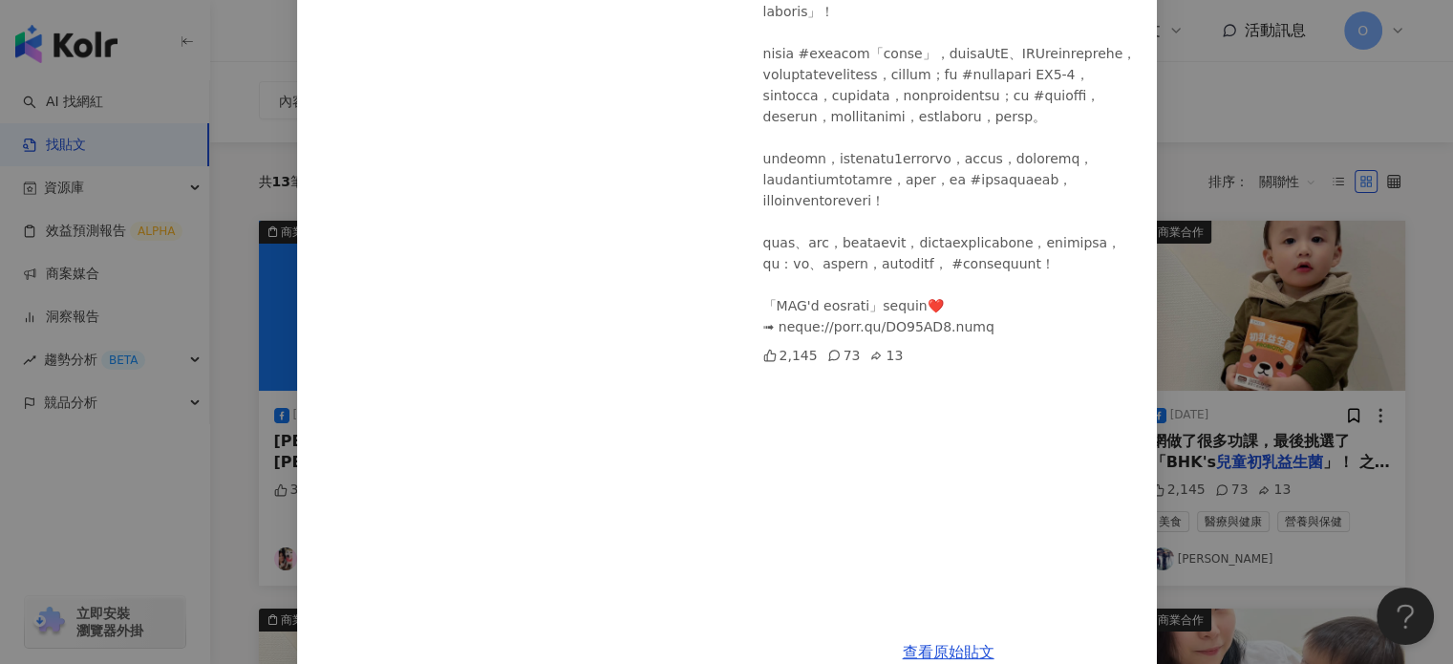
scroll to position [298, 0]
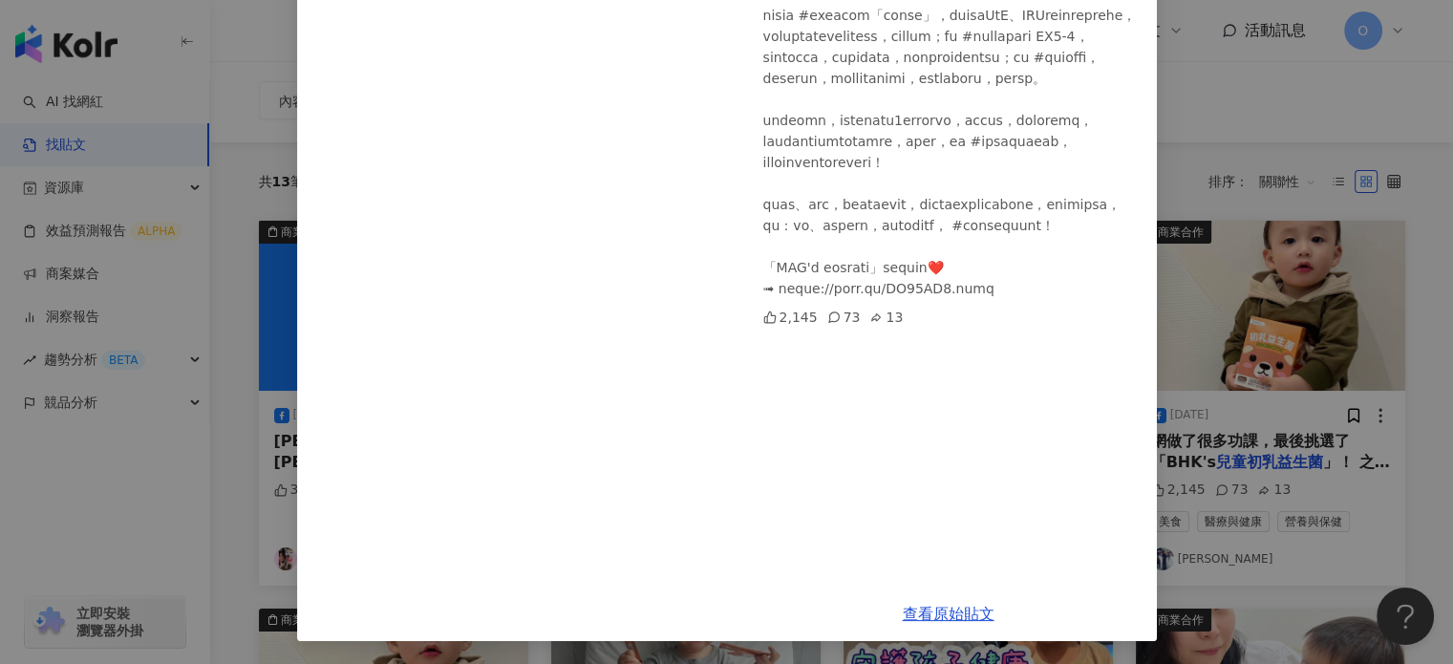
click at [1226, 274] on div "[PERSON_NAME] [DATE] 2,145 73 13 查看原始貼文" at bounding box center [726, 332] width 1453 height 664
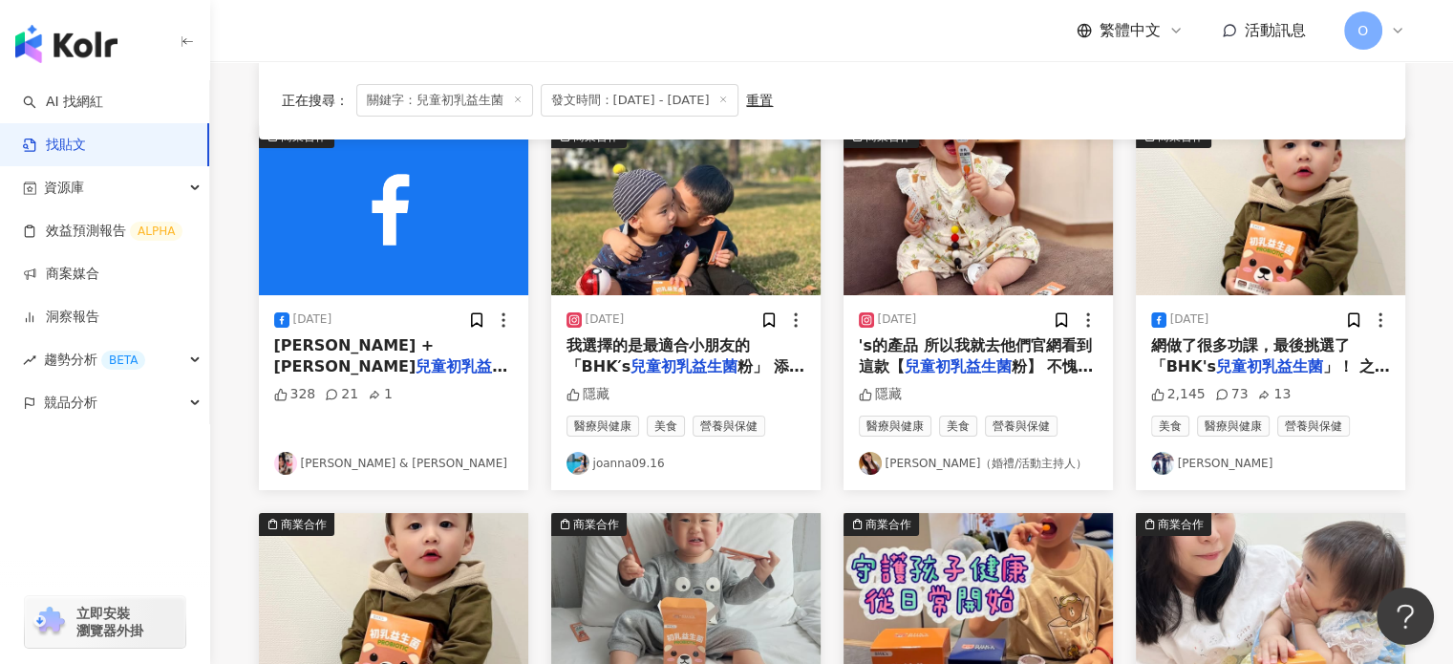
scroll to position [0, 0]
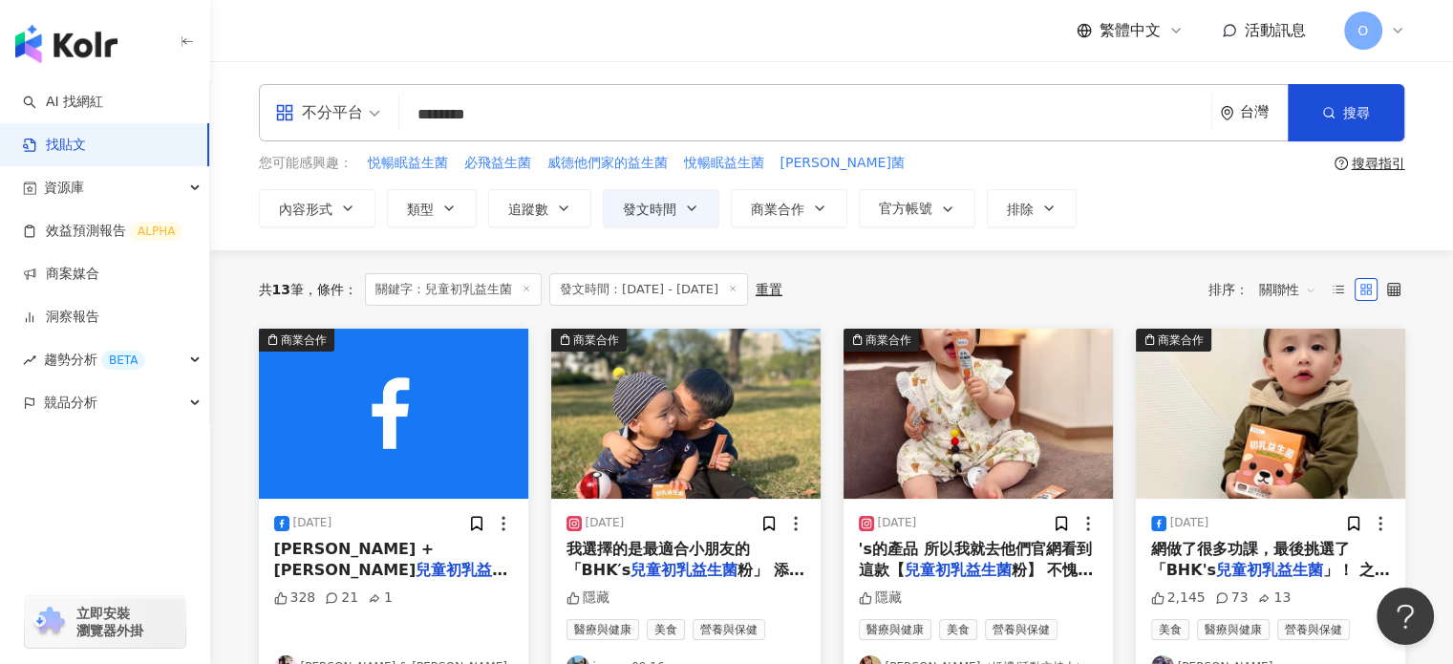
drag, startPoint x: 585, startPoint y: 125, endPoint x: 305, endPoint y: 124, distance: 280.0
click at [305, 124] on div "不分平台 兒童初乳益生菌 ******* 台灣 搜尋" at bounding box center [832, 112] width 1147 height 57
paste input "***"
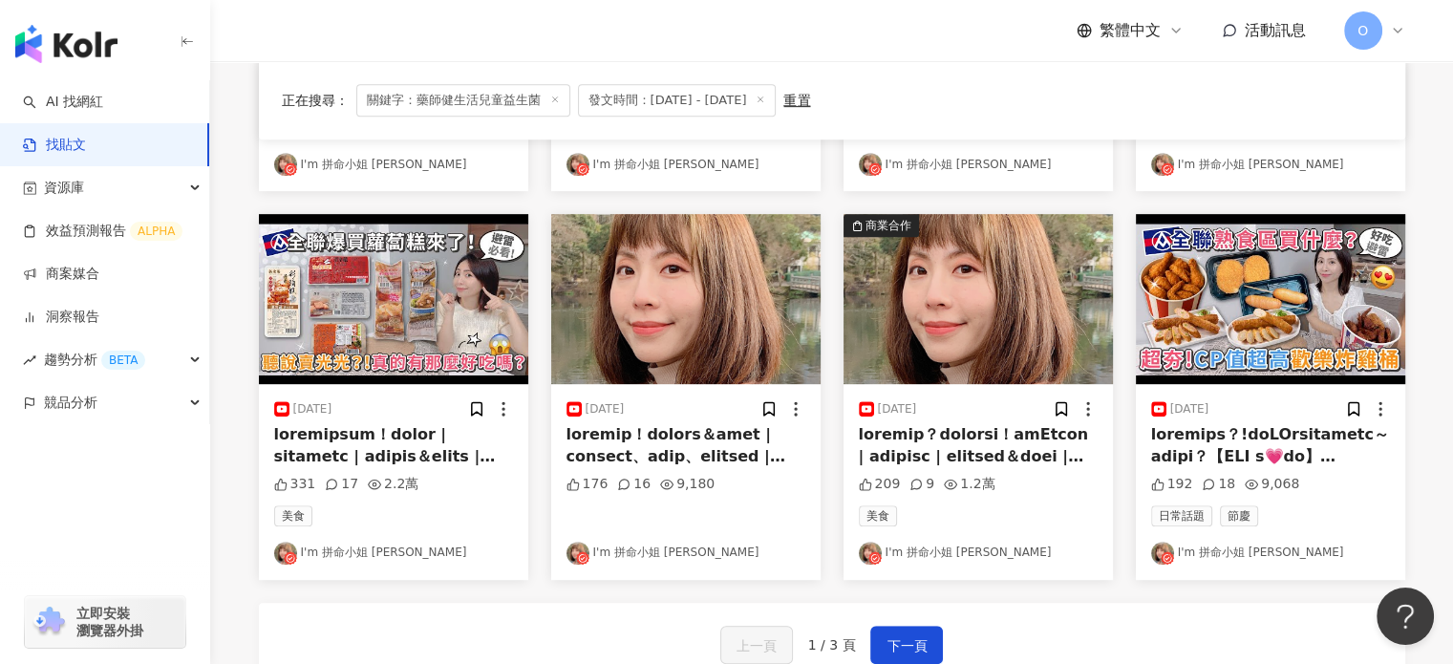
scroll to position [1147, 0]
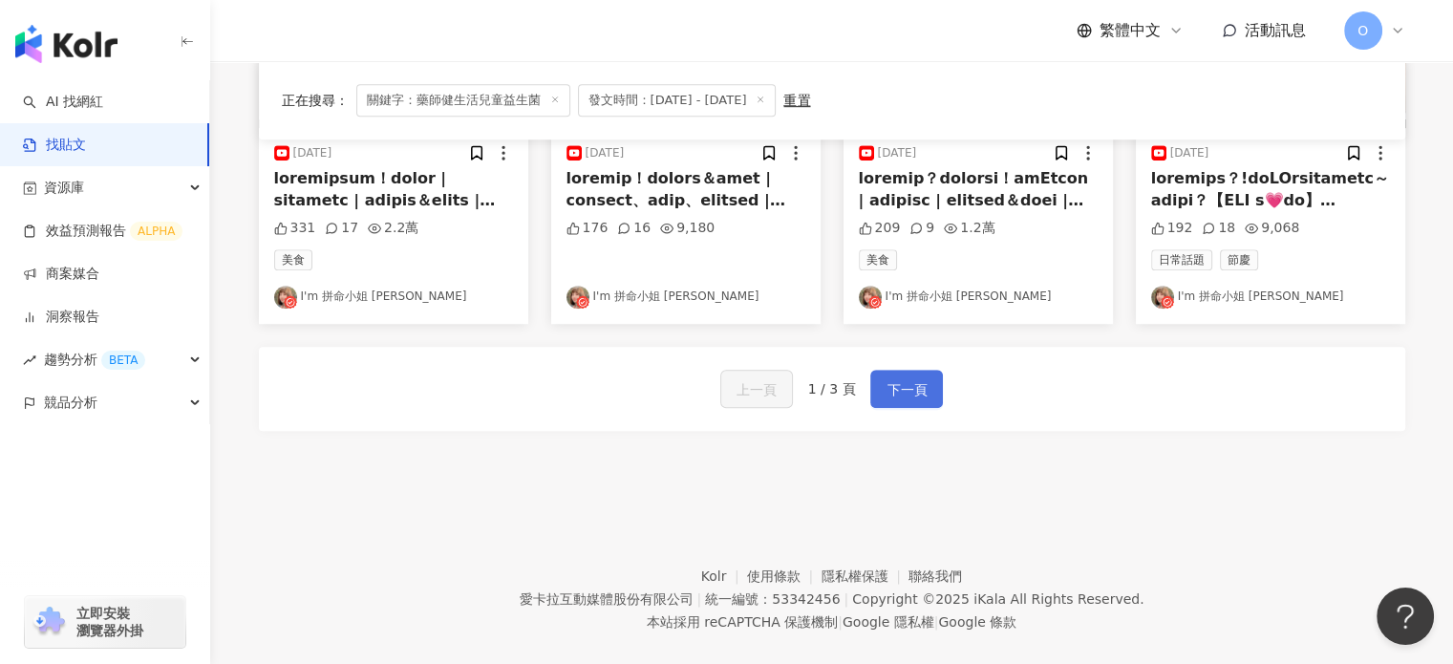
click at [936, 388] on button "下一頁" at bounding box center [907, 389] width 73 height 38
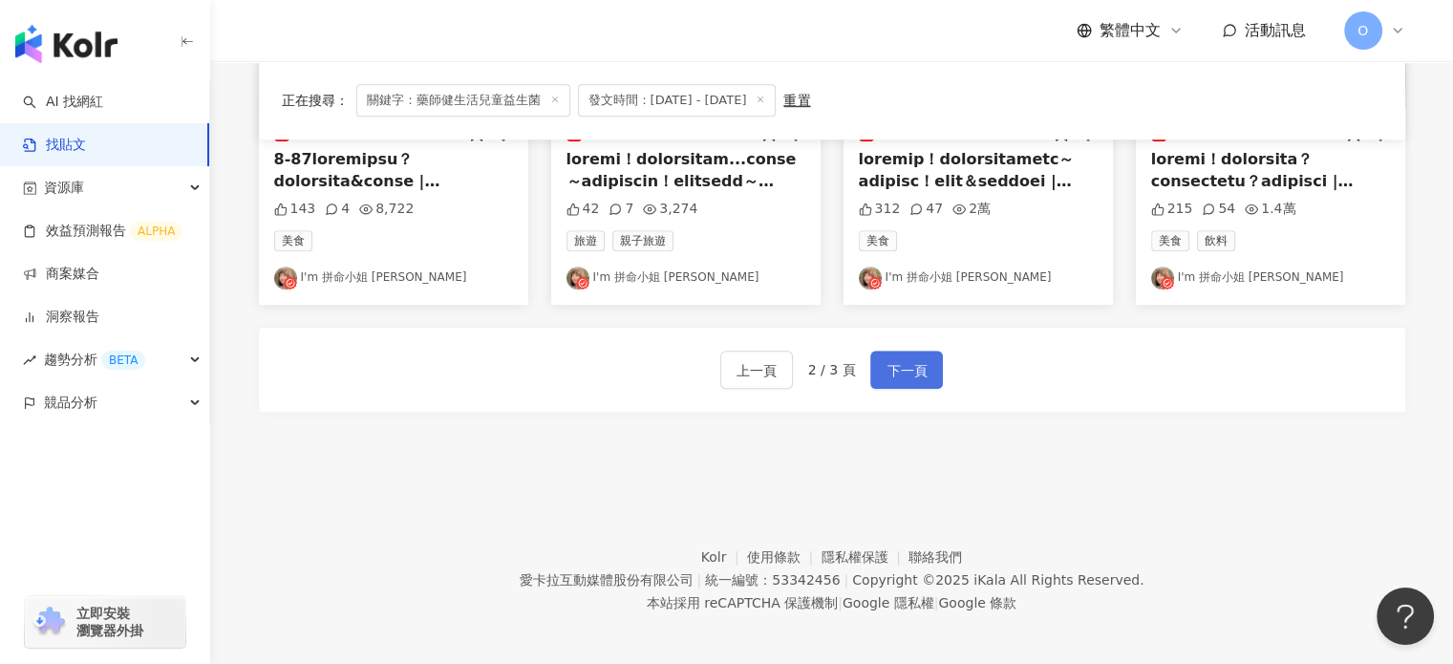
scroll to position [1171, 0]
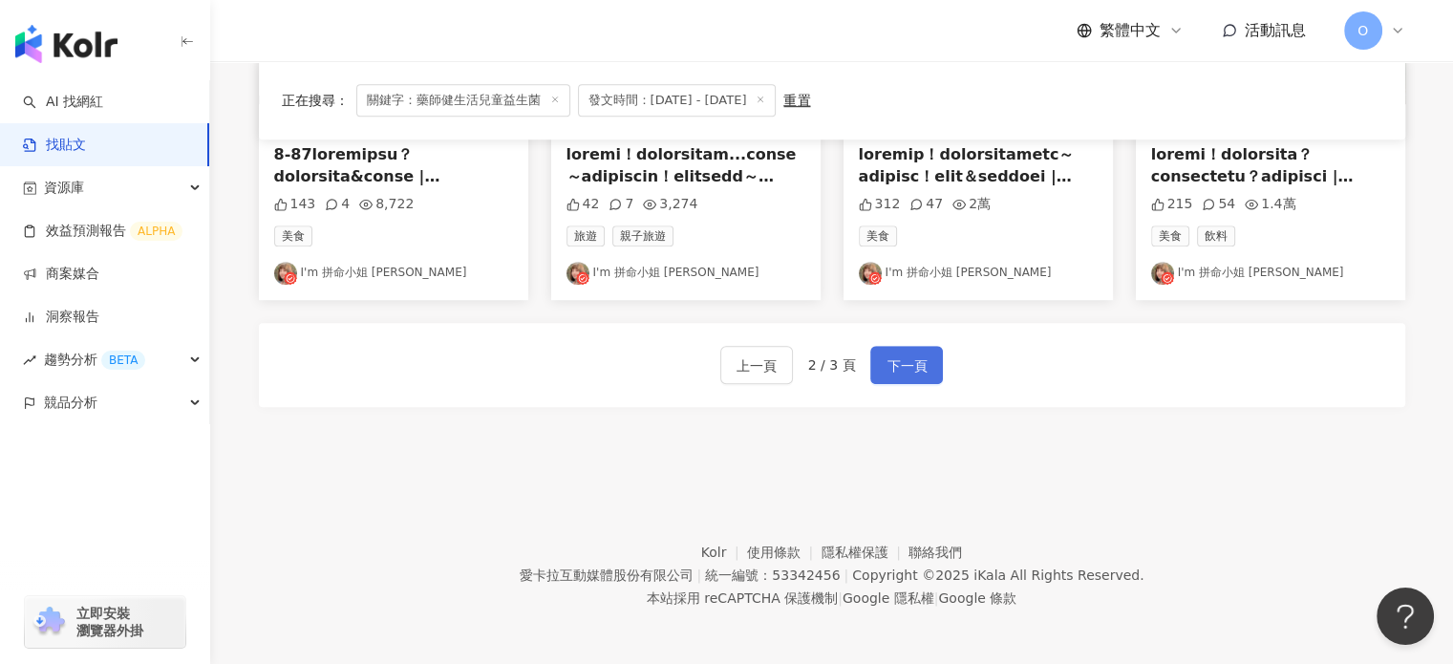
click at [936, 372] on button "下一頁" at bounding box center [907, 365] width 73 height 38
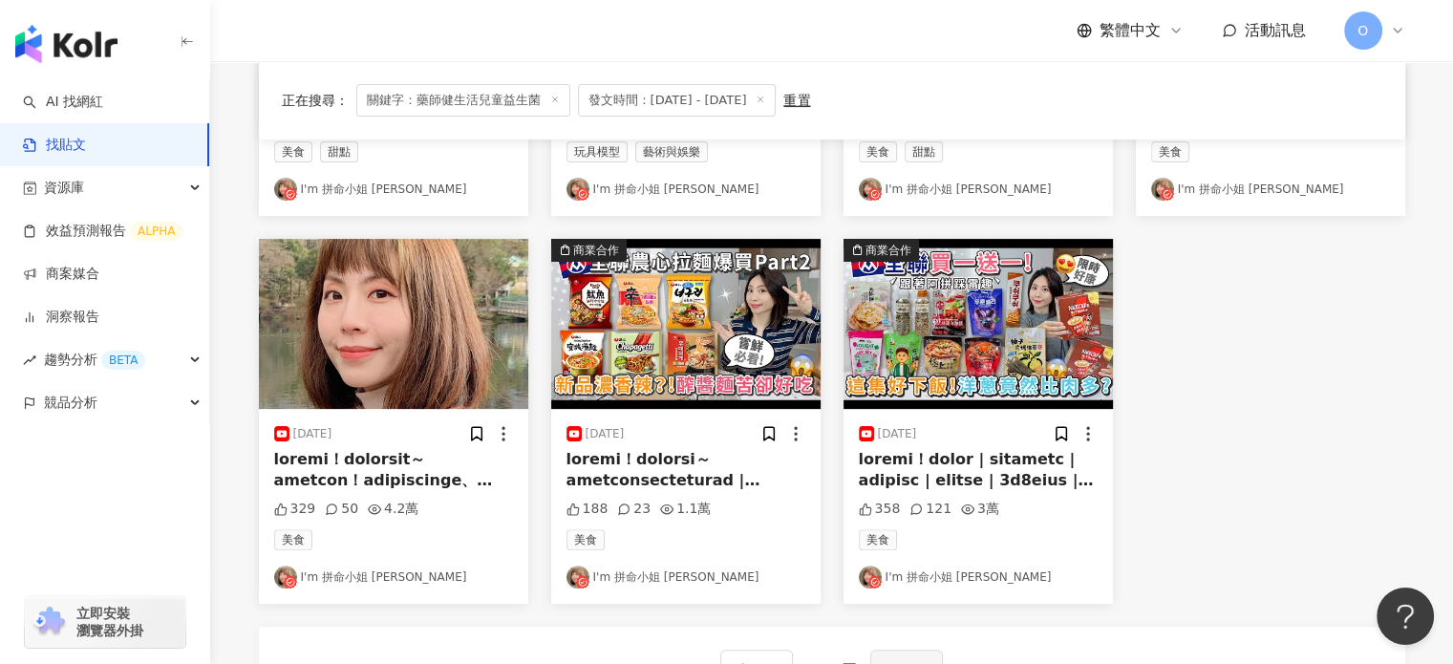
scroll to position [0, 0]
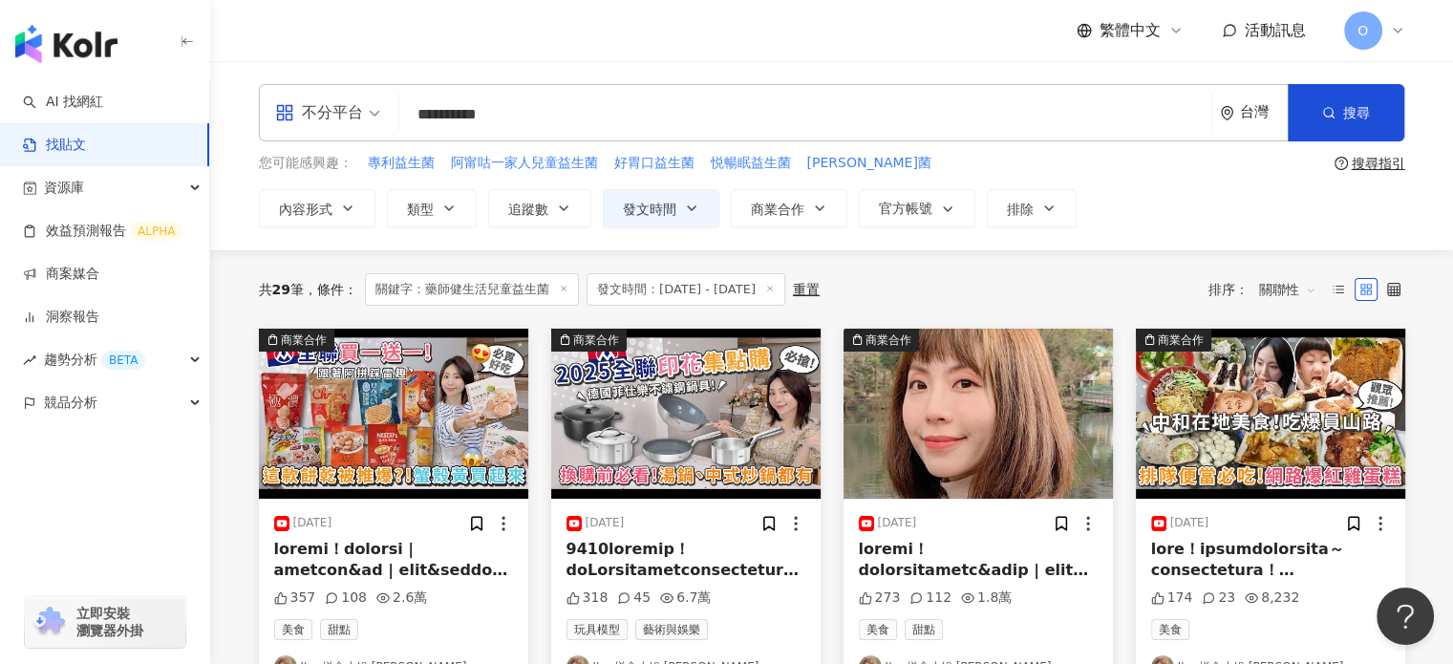
drag, startPoint x: 628, startPoint y: 112, endPoint x: 358, endPoint y: 121, distance: 269.6
click at [358, 121] on div "**********" at bounding box center [832, 112] width 1147 height 57
paste input "search"
type input "******"
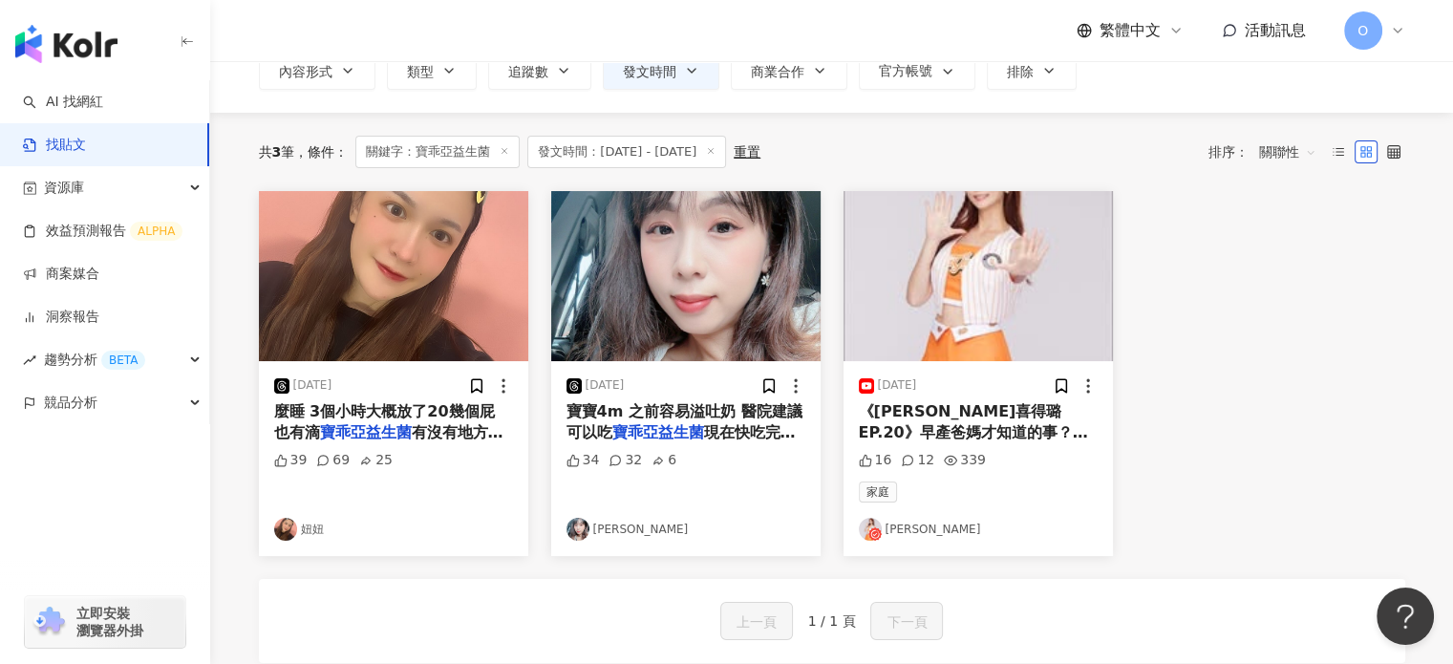
scroll to position [191, 0]
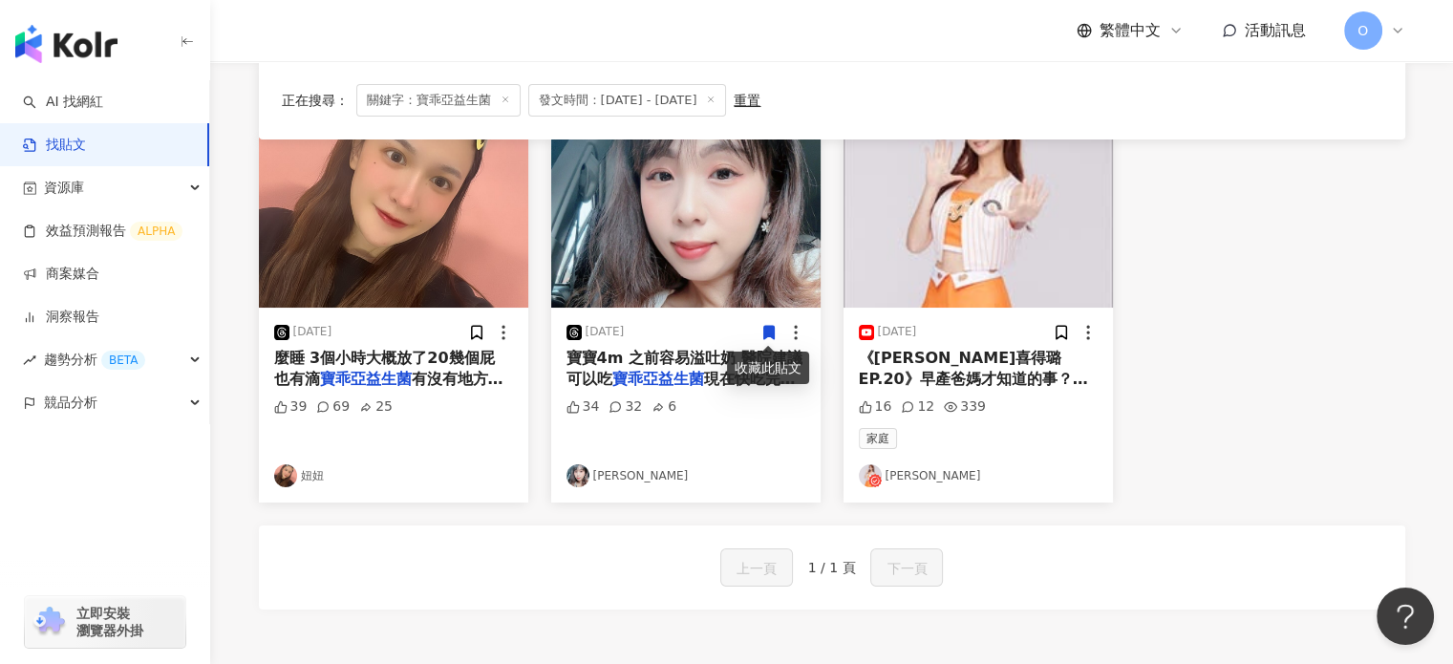
click at [1006, 233] on img "button" at bounding box center [978, 223] width 269 height 170
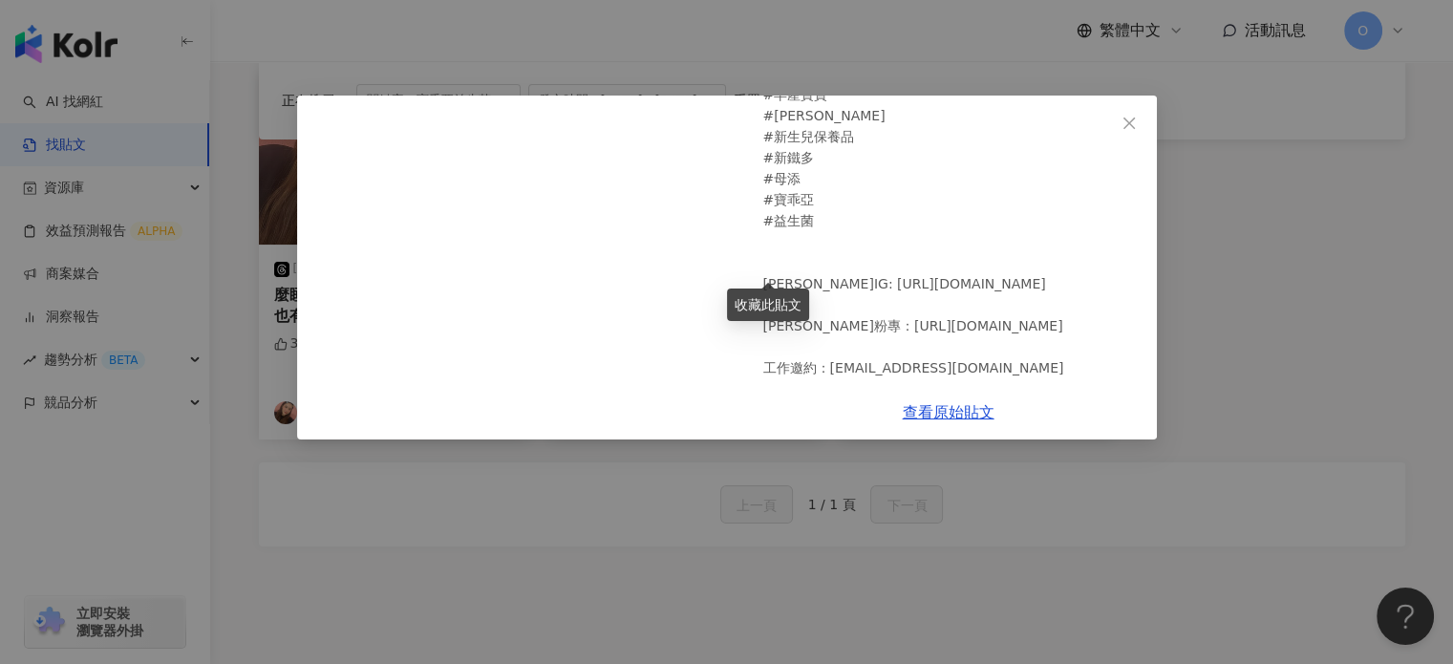
scroll to position [287, 0]
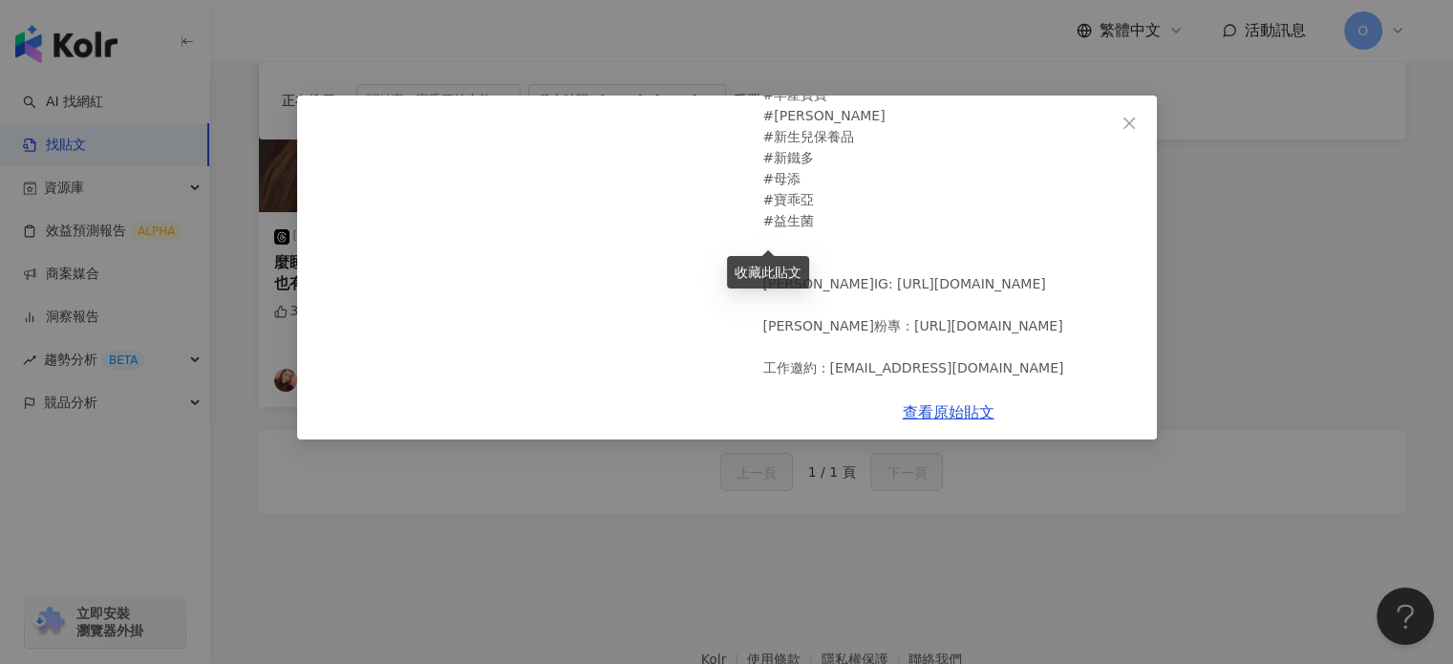
click at [1066, 521] on div "[PERSON_NAME]AIRU [DATE] 《[PERSON_NAME]EP.20》早產爸媽才知道的事？！ 雖然說可能只有早產兒爸媽才會知道的事情，但我…" at bounding box center [726, 332] width 1453 height 664
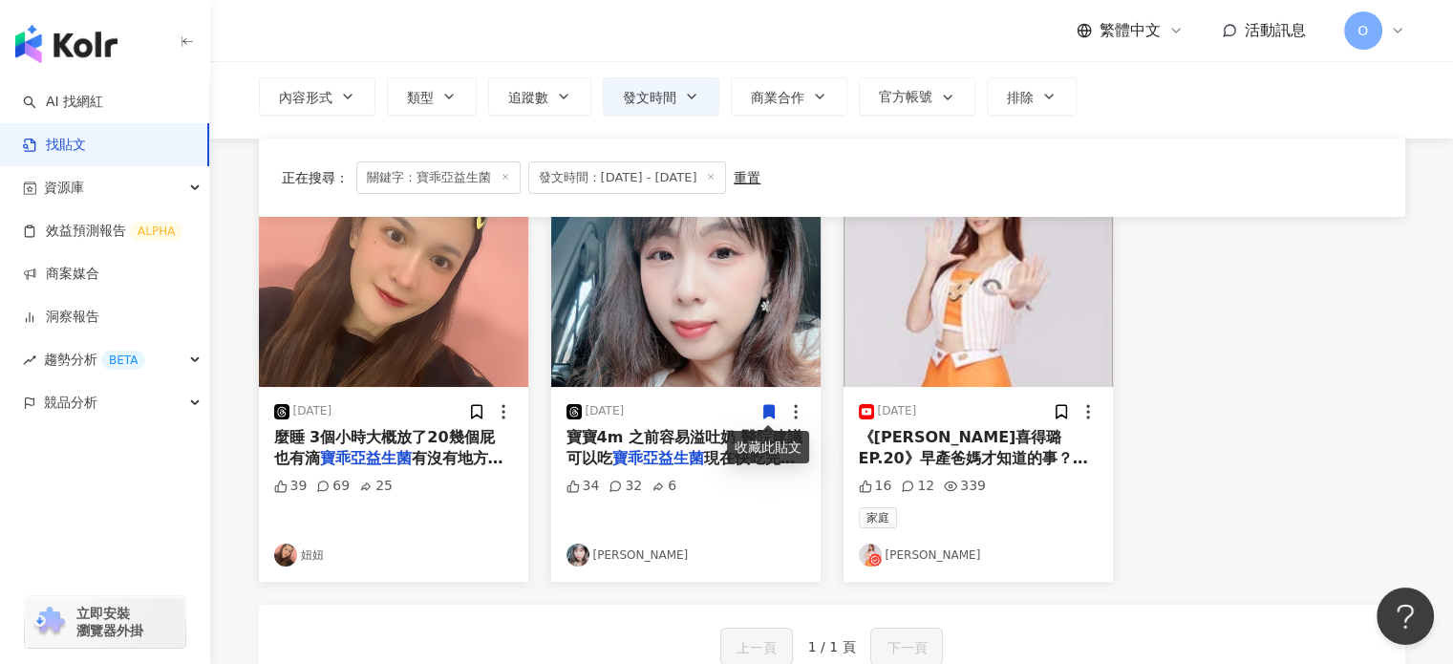
scroll to position [0, 0]
